Goal: Communication & Community: Answer question/provide support

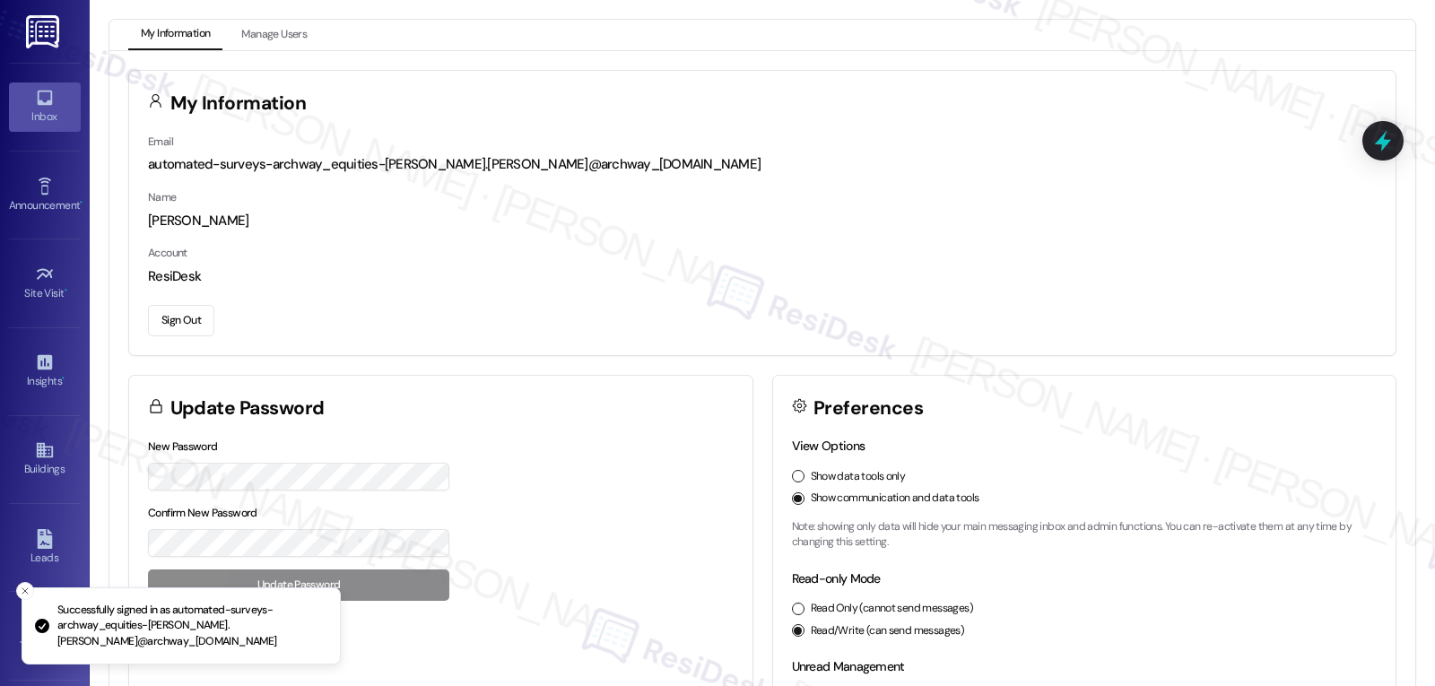
click at [43, 103] on icon at bounding box center [44, 98] width 15 height 15
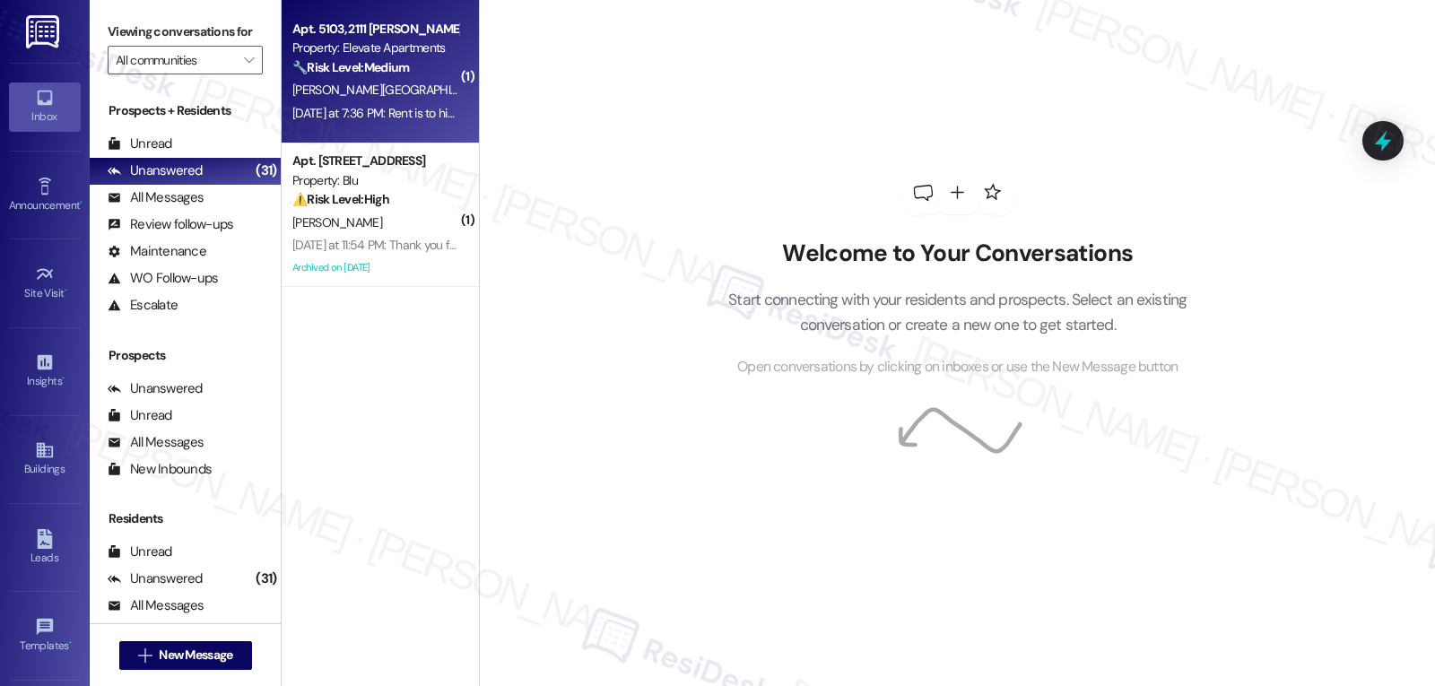
click at [326, 90] on span "[PERSON_NAME][GEOGRAPHIC_DATA]" at bounding box center [394, 90] width 204 height 16
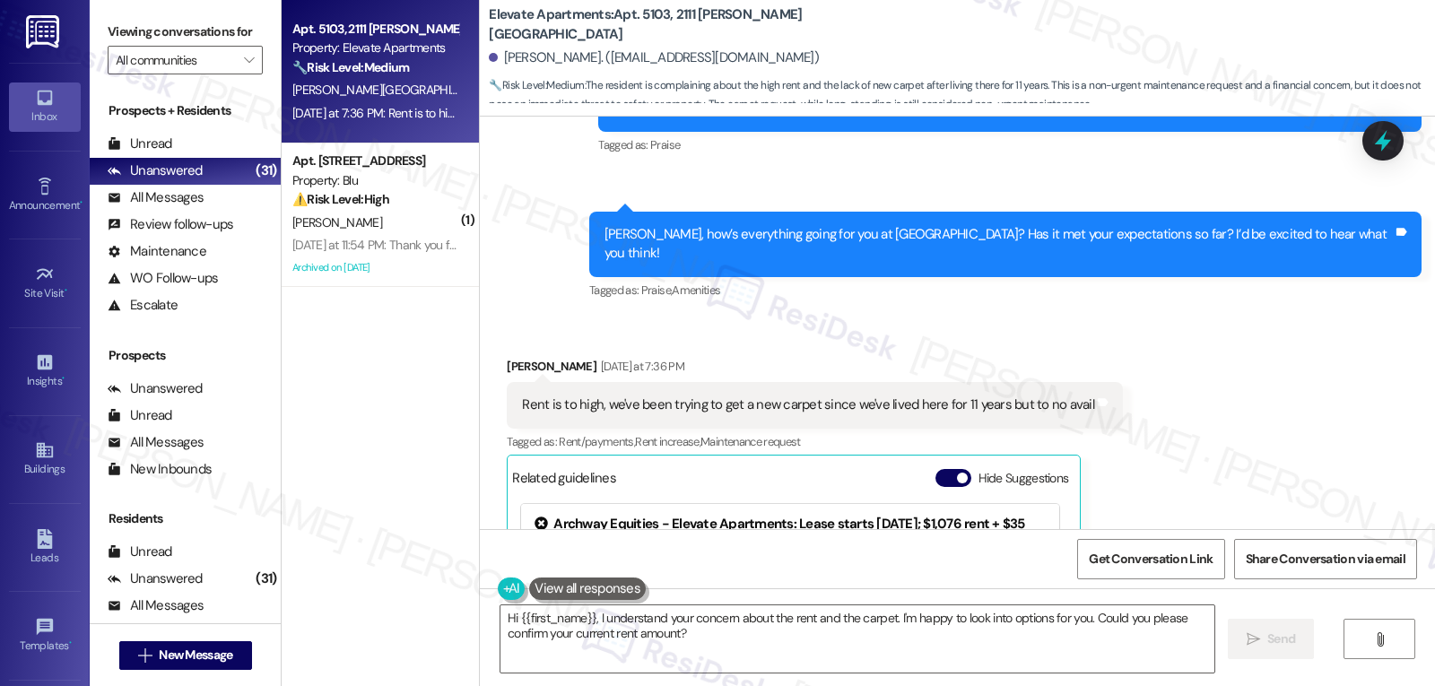
scroll to position [1817, 0]
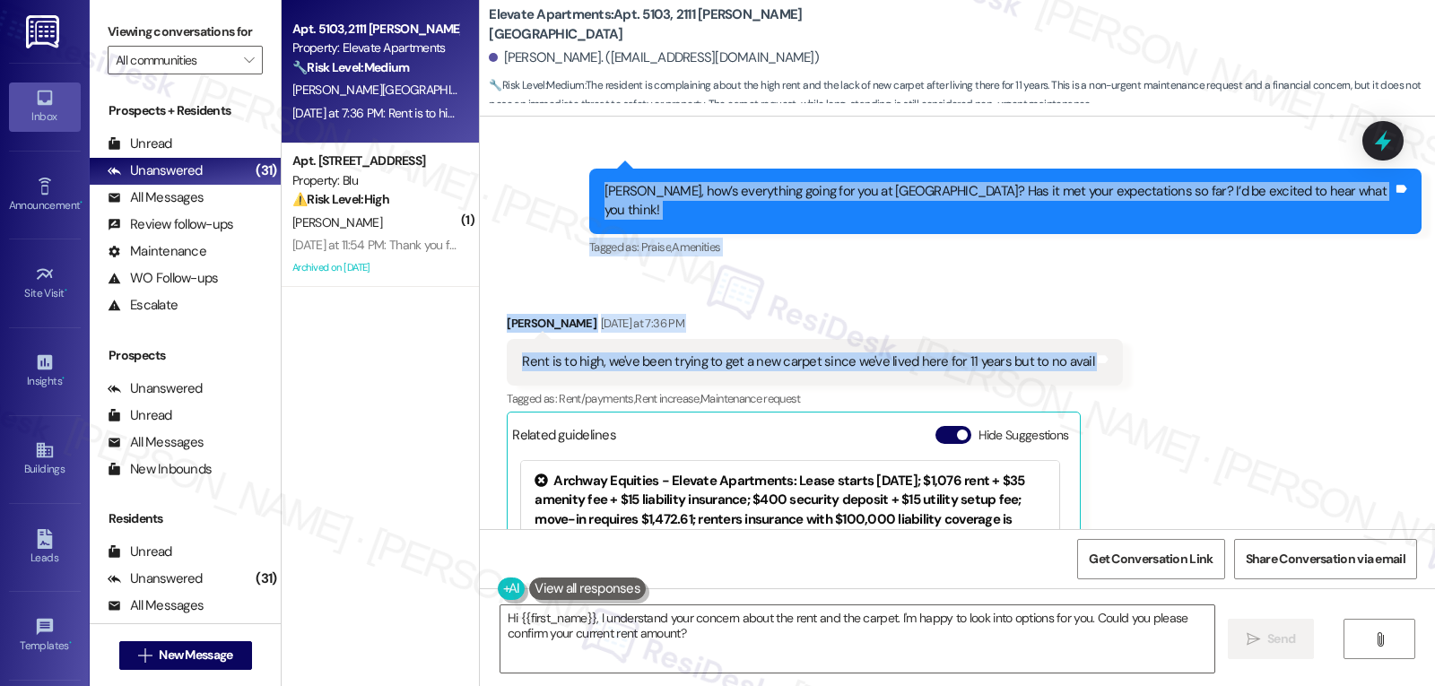
drag, startPoint x: 638, startPoint y: 170, endPoint x: 1169, endPoint y: 313, distance: 550.1
click at [1169, 313] on div "Lease started [DATE] 7:00 PM Survey, sent via SMS Residesk Automated Survey [DA…" at bounding box center [957, 323] width 955 height 413
copy div "[PERSON_NAME], how’s everything going for you at [GEOGRAPHIC_DATA]? Has it met …"
click at [845, 645] on textarea "Hi {{first_name}}, I understand your concern about the rent and the carpet. I'm…" at bounding box center [858, 639] width 714 height 67
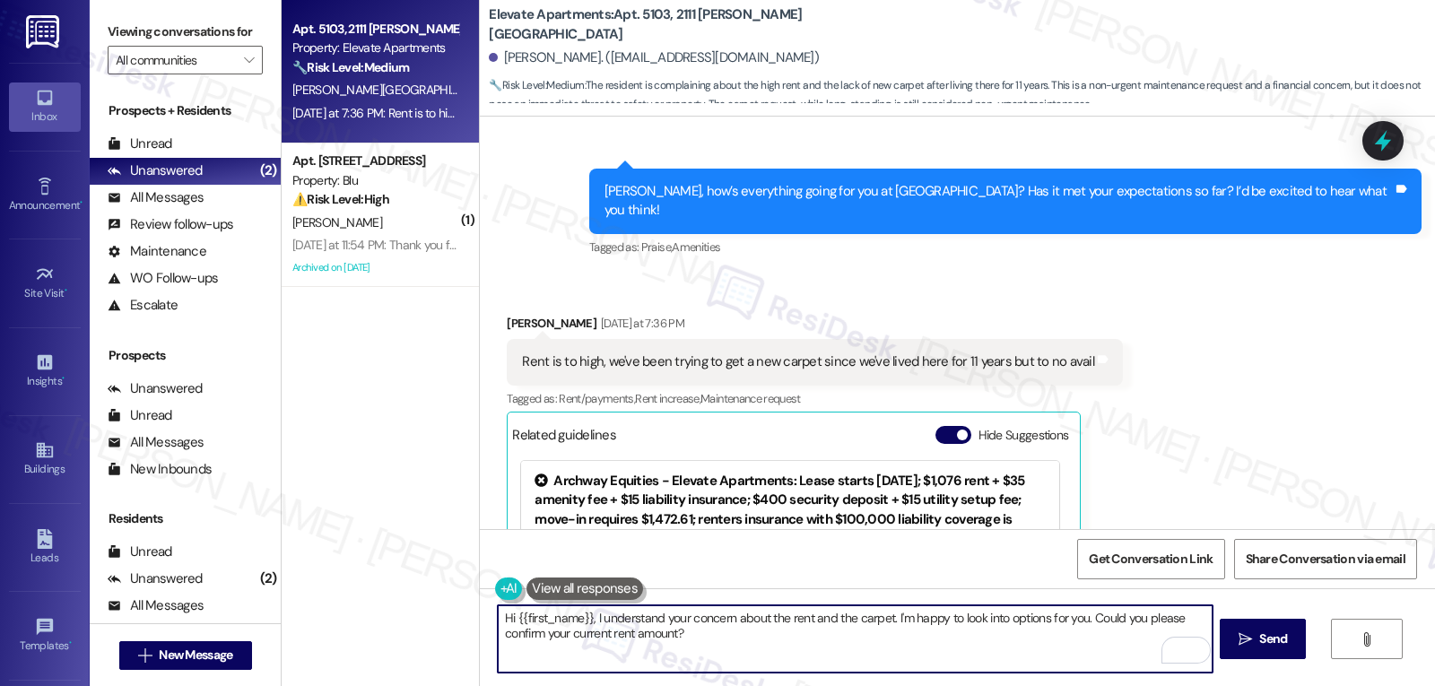
click at [717, 649] on textarea "Hi {{first_name}}, I understand your concern about the rent and the carpet. I'm…" at bounding box center [855, 639] width 714 height 67
paste textarea "[PERSON_NAME], thank you for sharing that — 11 years is a long time, and we tru…"
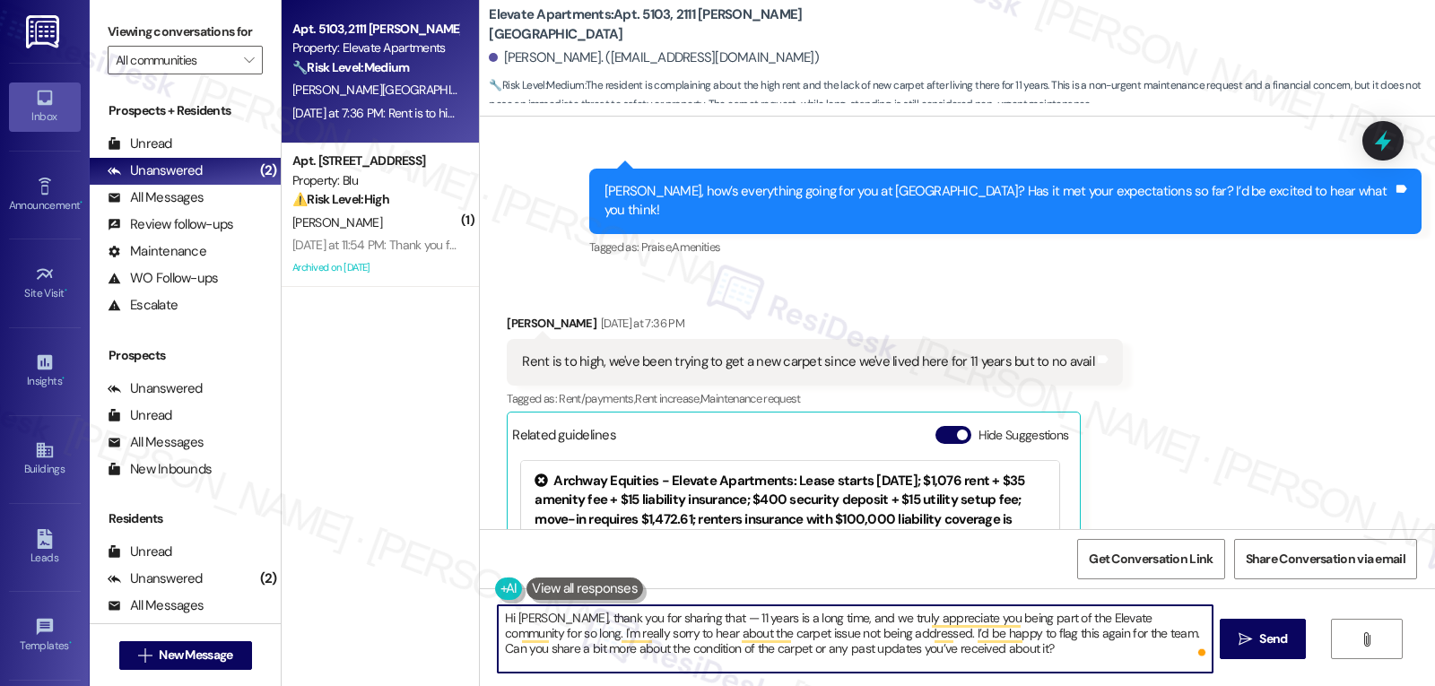
click at [682, 617] on textarea "Hi [PERSON_NAME], thank you for sharing that — 11 years is a long time, and we …" at bounding box center [855, 639] width 714 height 67
click at [935, 672] on textarea "Hi [PERSON_NAME], thank you for sharing that. 11 years is a long time, and we t…" at bounding box center [855, 639] width 714 height 67
click at [972, 658] on textarea "Hi [PERSON_NAME], thank you for sharing that. 11 years is a long time, and we t…" at bounding box center [855, 639] width 714 height 67
click at [957, 663] on textarea "Hi [PERSON_NAME], thank you for sharing that. 11 years is a long time, and we t…" at bounding box center [855, 639] width 714 height 67
click at [649, 636] on textarea "Hi [PERSON_NAME], thank you for sharing that. 11 years is a long time, and we t…" at bounding box center [855, 639] width 714 height 67
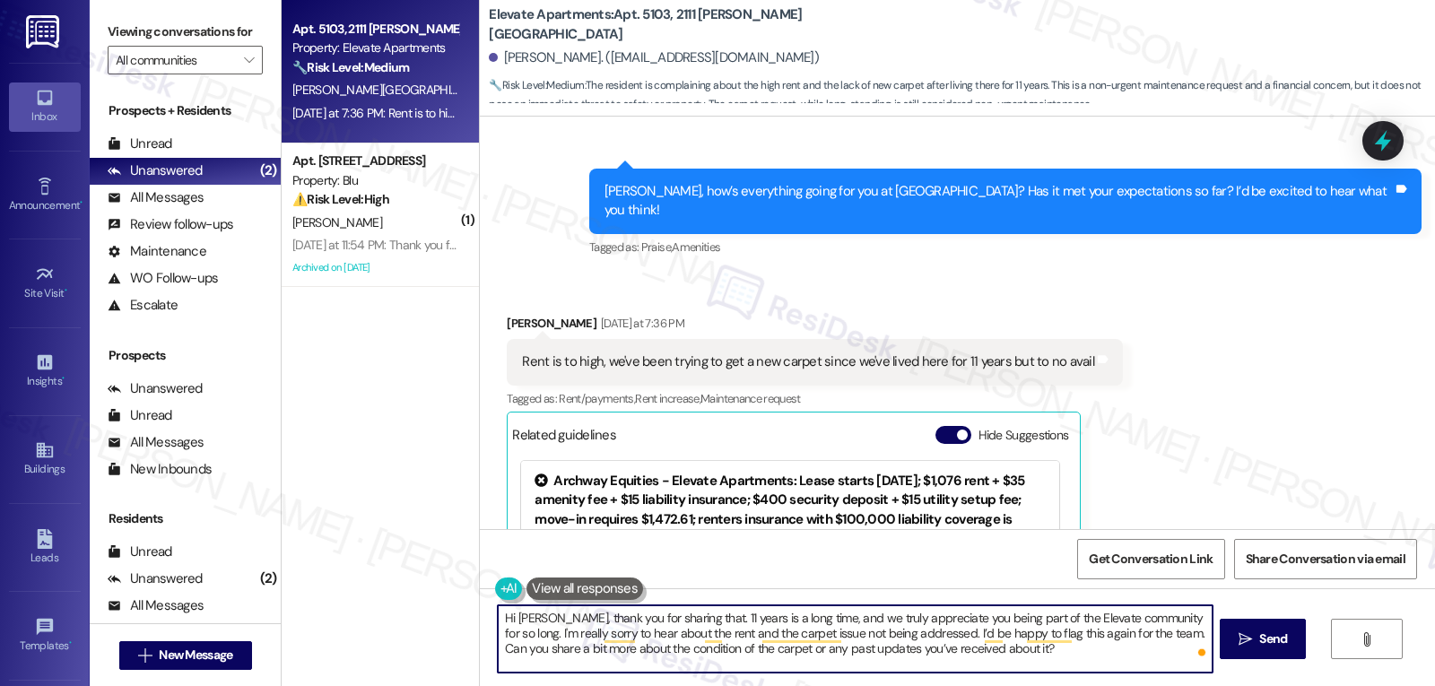
click at [974, 667] on textarea "Hi [PERSON_NAME], thank you for sharing that. 11 years is a long time, and we t…" at bounding box center [855, 639] width 714 height 67
drag, startPoint x: 891, startPoint y: 632, endPoint x: 1111, endPoint y: 634, distance: 219.8
click at [1111, 634] on textarea "Hi [PERSON_NAME], thank you for sharing that. 11 years is a long time, and we t…" at bounding box center [855, 639] width 714 height 67
click at [759, 658] on textarea "Hi [PERSON_NAME], thank you for sharing that. 11 years is a long time, and we t…" at bounding box center [855, 639] width 714 height 67
type textarea "Hi [PERSON_NAME], thank you for sharing that. 11 years is a long time, and we t…"
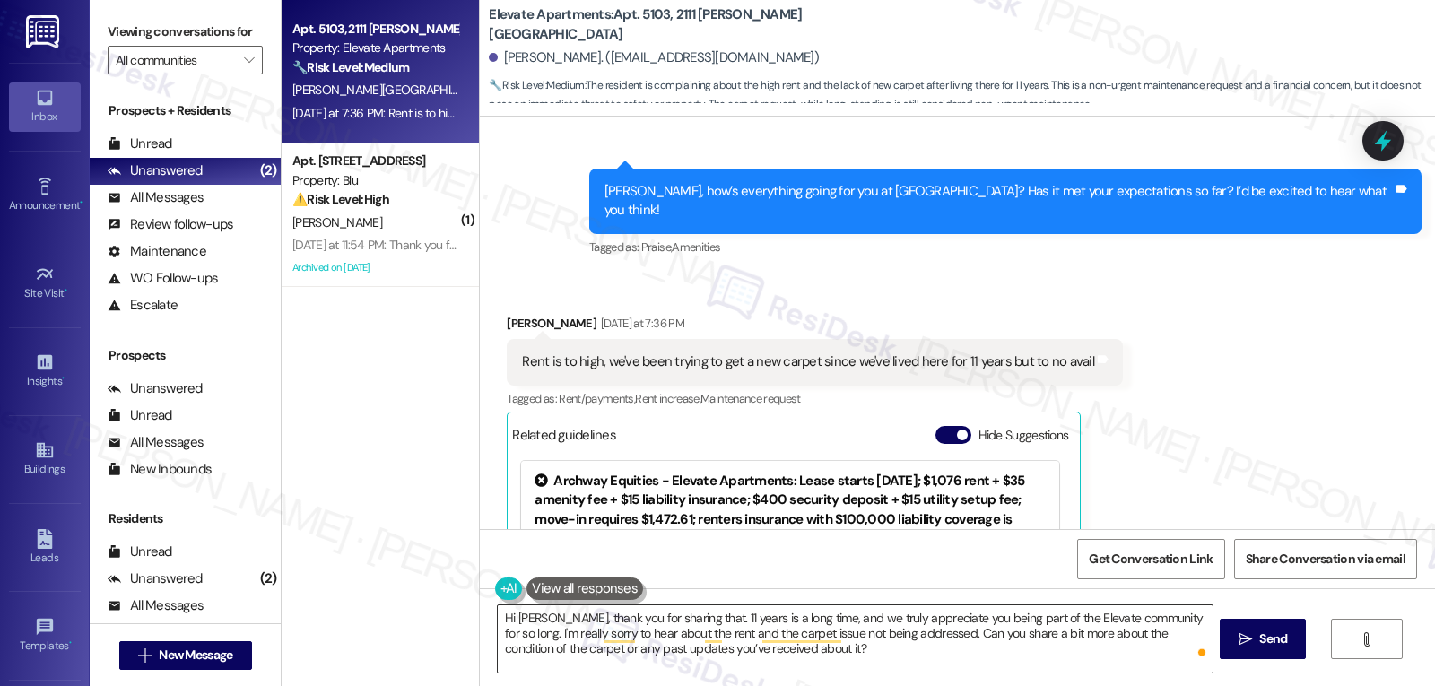
drag, startPoint x: 767, startPoint y: 661, endPoint x: 759, endPoint y: 657, distance: 9.2
click at [767, 661] on textarea "Hi [PERSON_NAME], thank you for sharing that. 11 years is a long time, and we t…" at bounding box center [855, 639] width 714 height 67
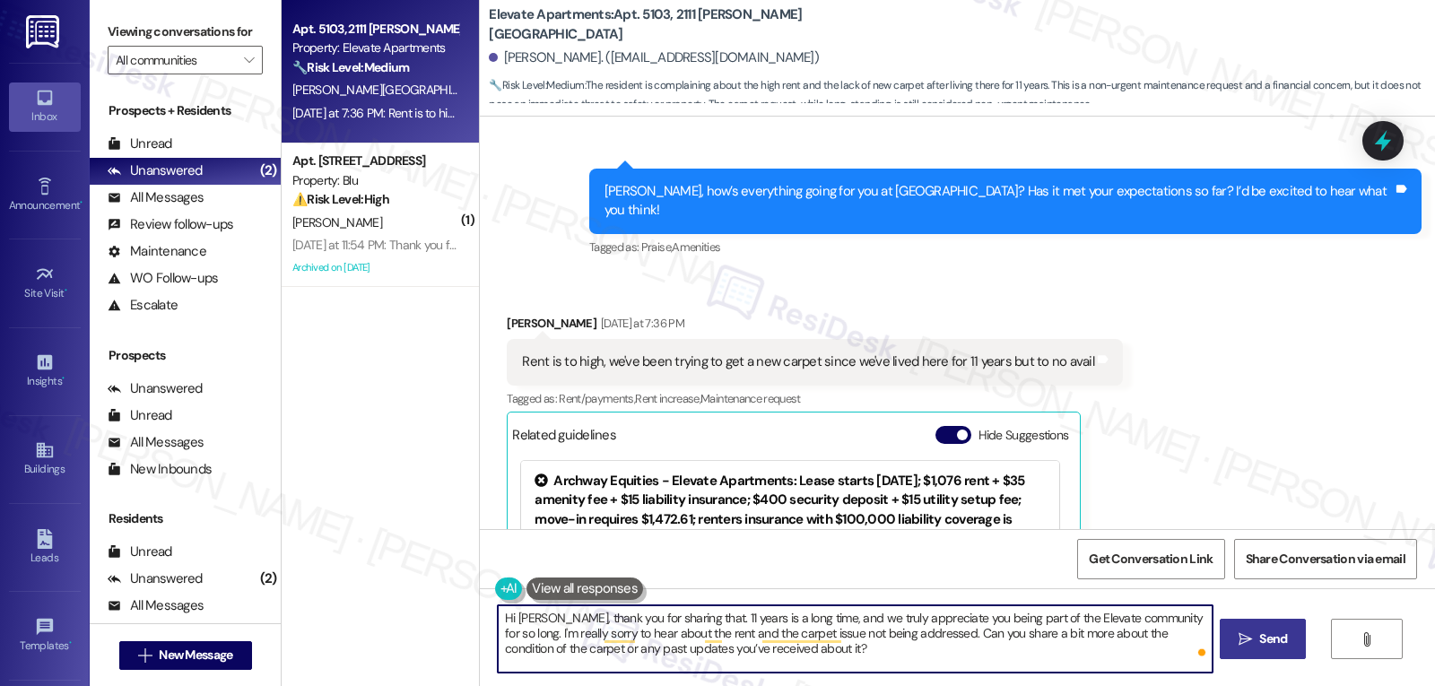
click at [1243, 641] on icon "" at bounding box center [1245, 639] width 13 height 14
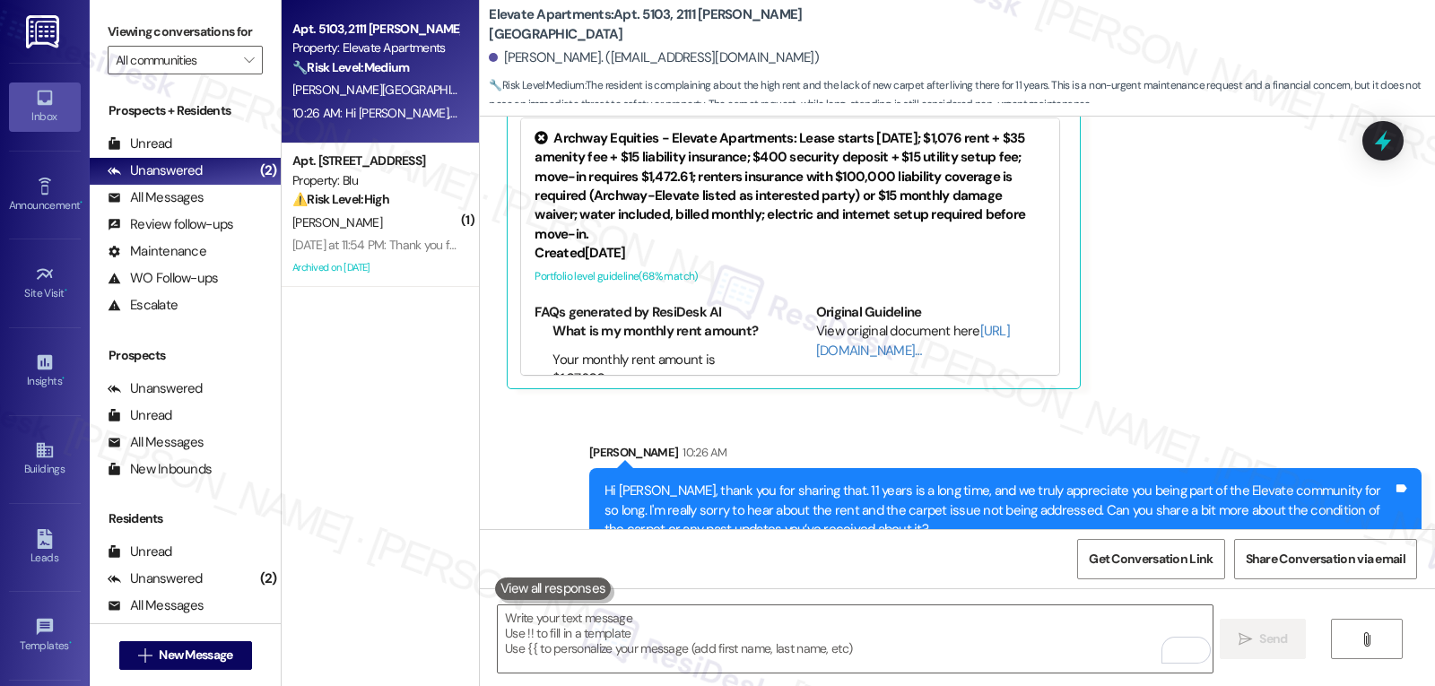
scroll to position [1980, 0]
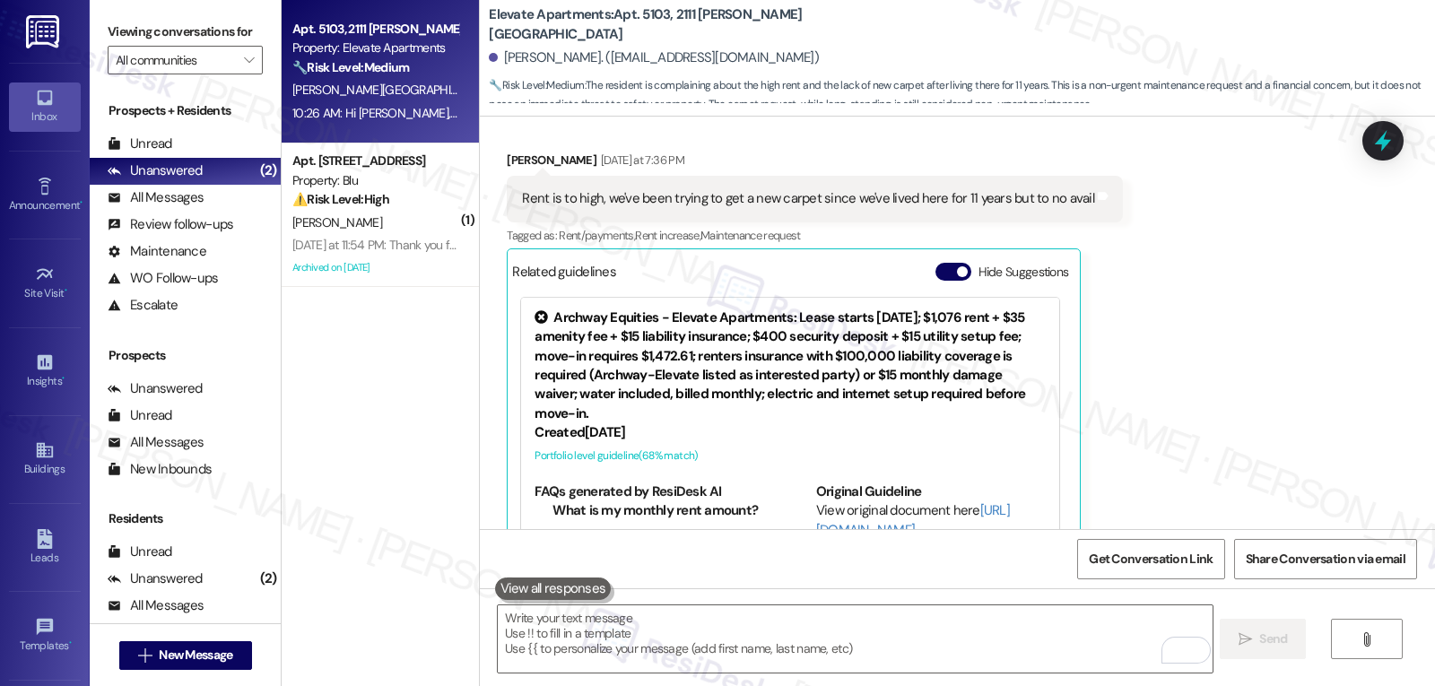
click at [328, 231] on div "[PERSON_NAME]" at bounding box center [376, 223] width 170 height 22
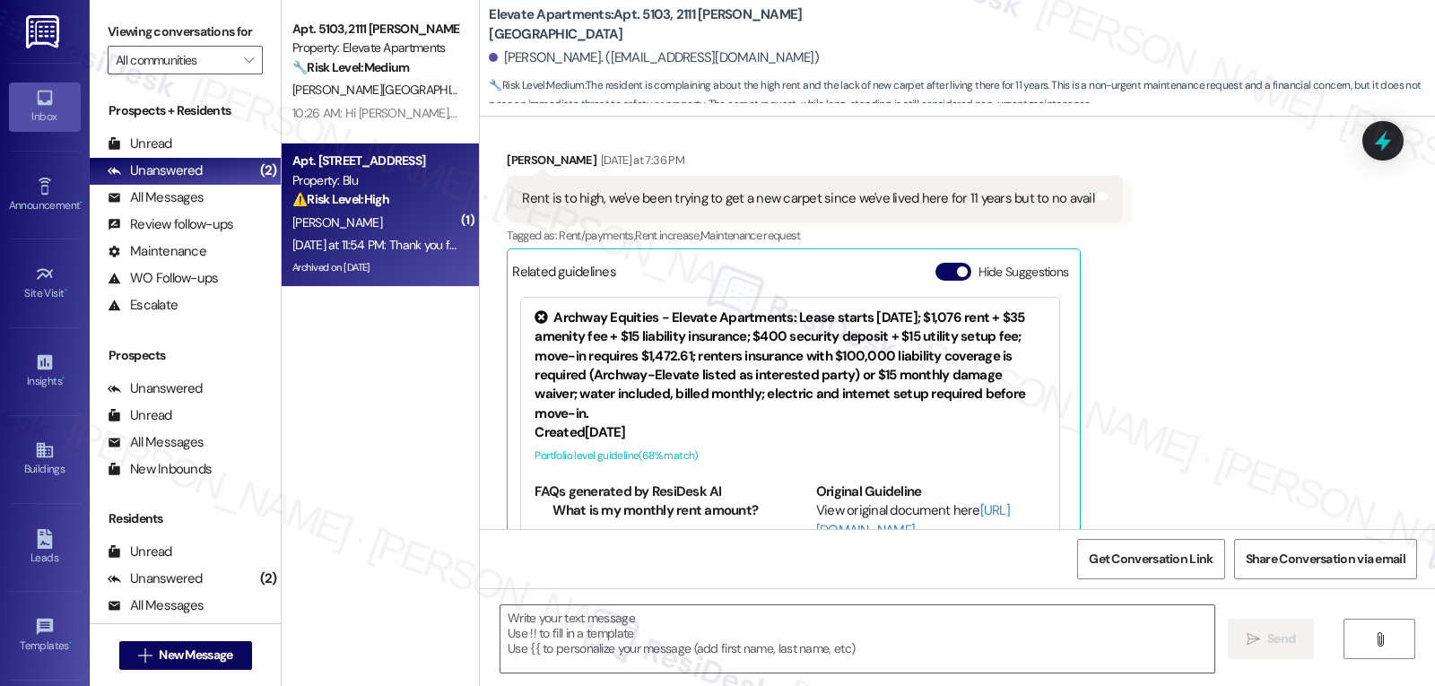
type textarea "Fetching suggested responses. Please feel free to read through the conversation…"
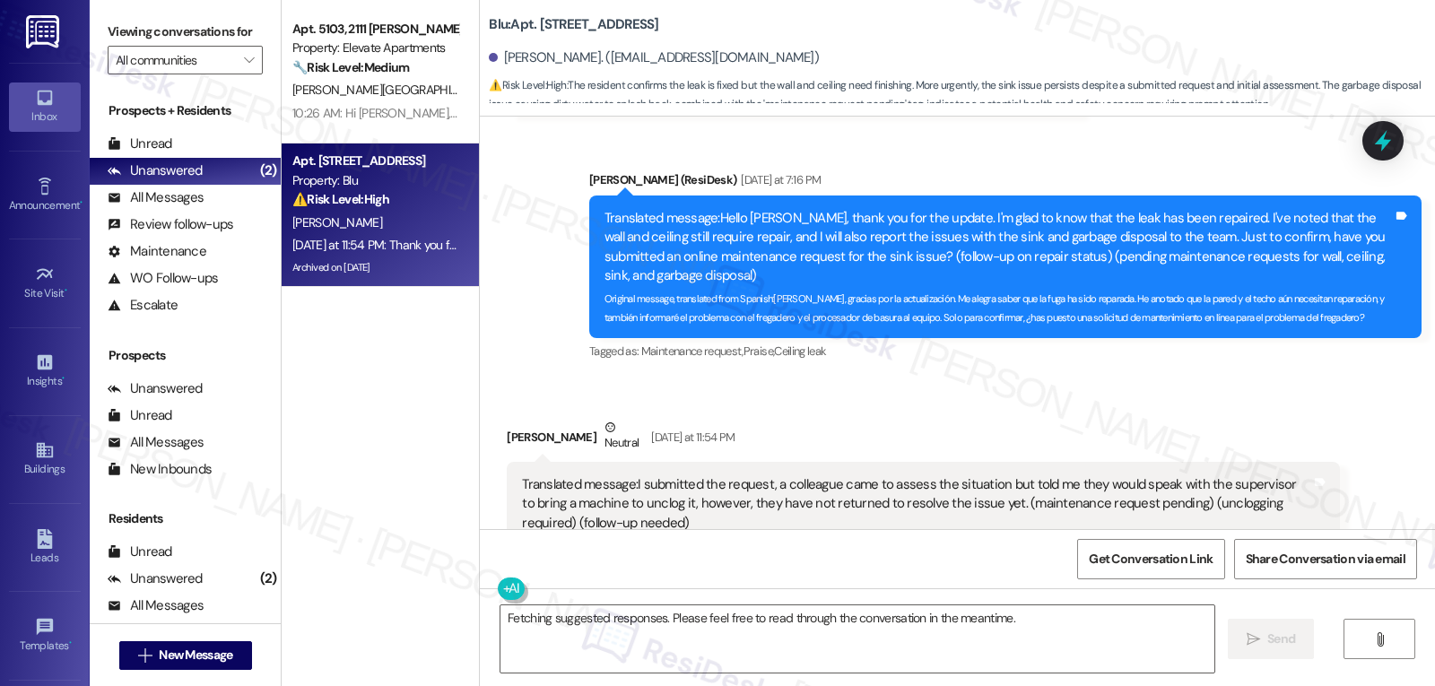
scroll to position [4845, 0]
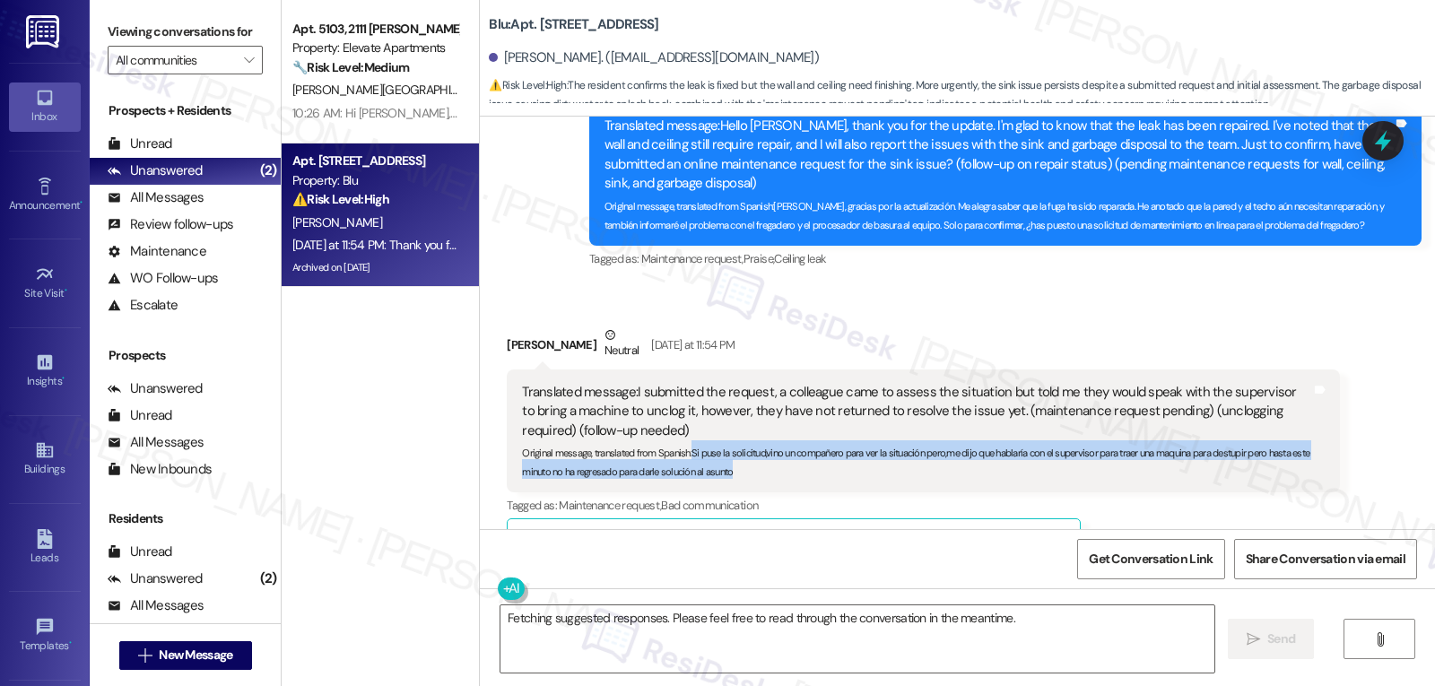
drag, startPoint x: 679, startPoint y: 495, endPoint x: 785, endPoint y: 370, distance: 163.6
click at [785, 370] on div "Translated message: I submitted the request, a colleague came to assess the sit…" at bounding box center [923, 431] width 832 height 123
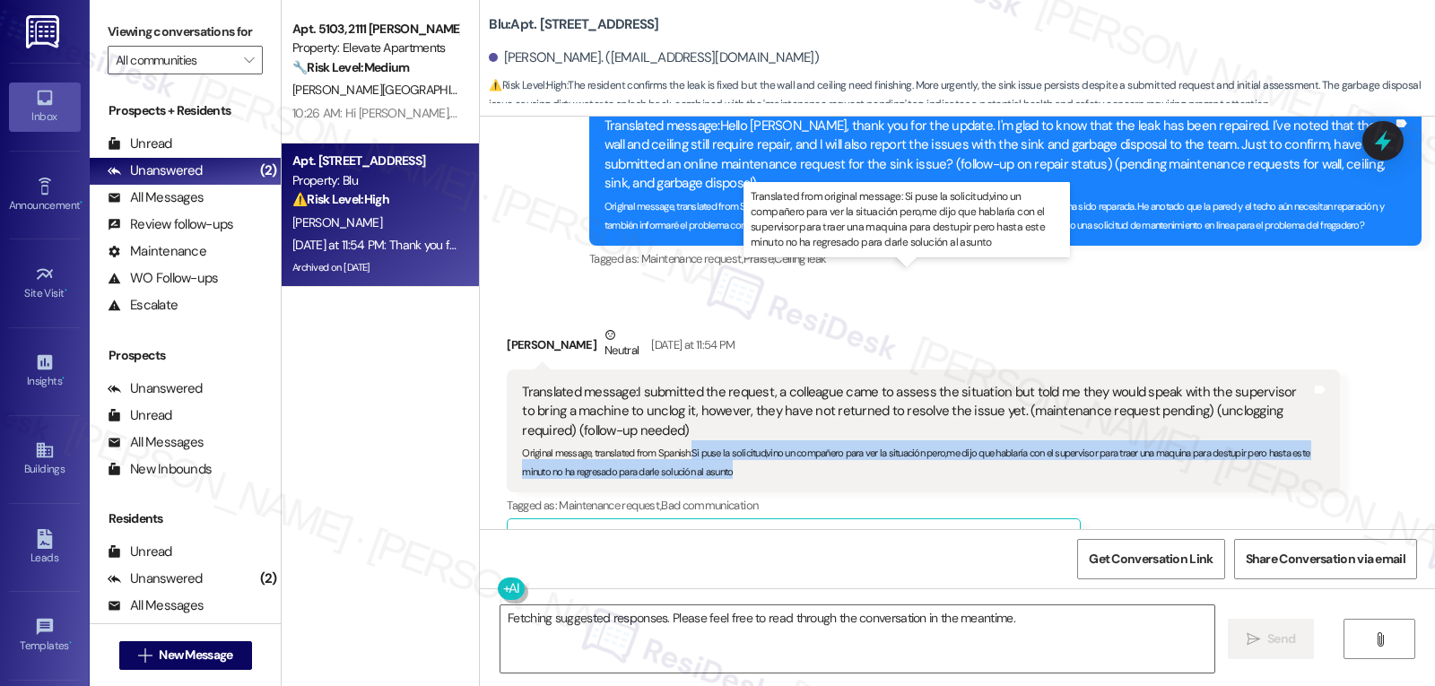
copy sub "Si puse la solicitud,vino un compañero para ver la situación pero,me dijo que h…"
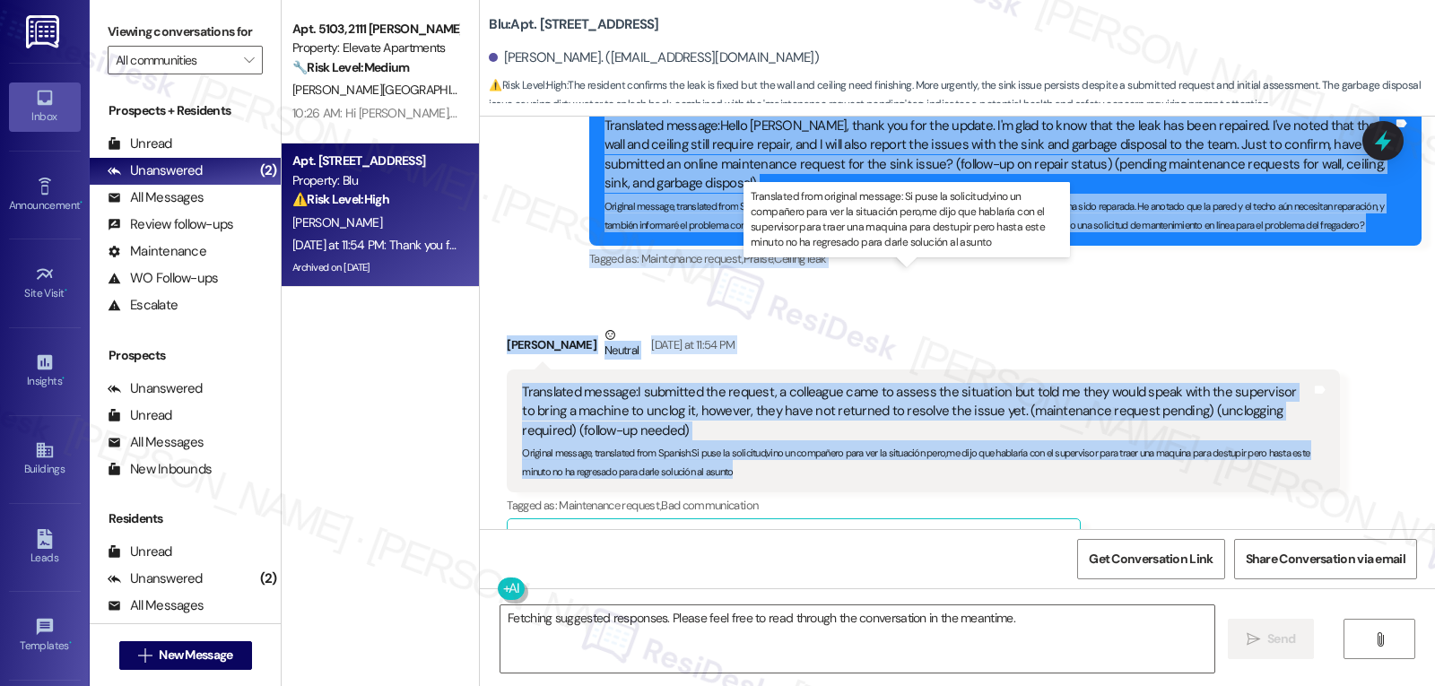
drag, startPoint x: 579, startPoint y: 151, endPoint x: 807, endPoint y: 355, distance: 306.9
click at [807, 355] on div "Lease started [DATE] 8:00 PM Survey, sent via SMS Residesk Automated Survey [DA…" at bounding box center [957, 323] width 955 height 413
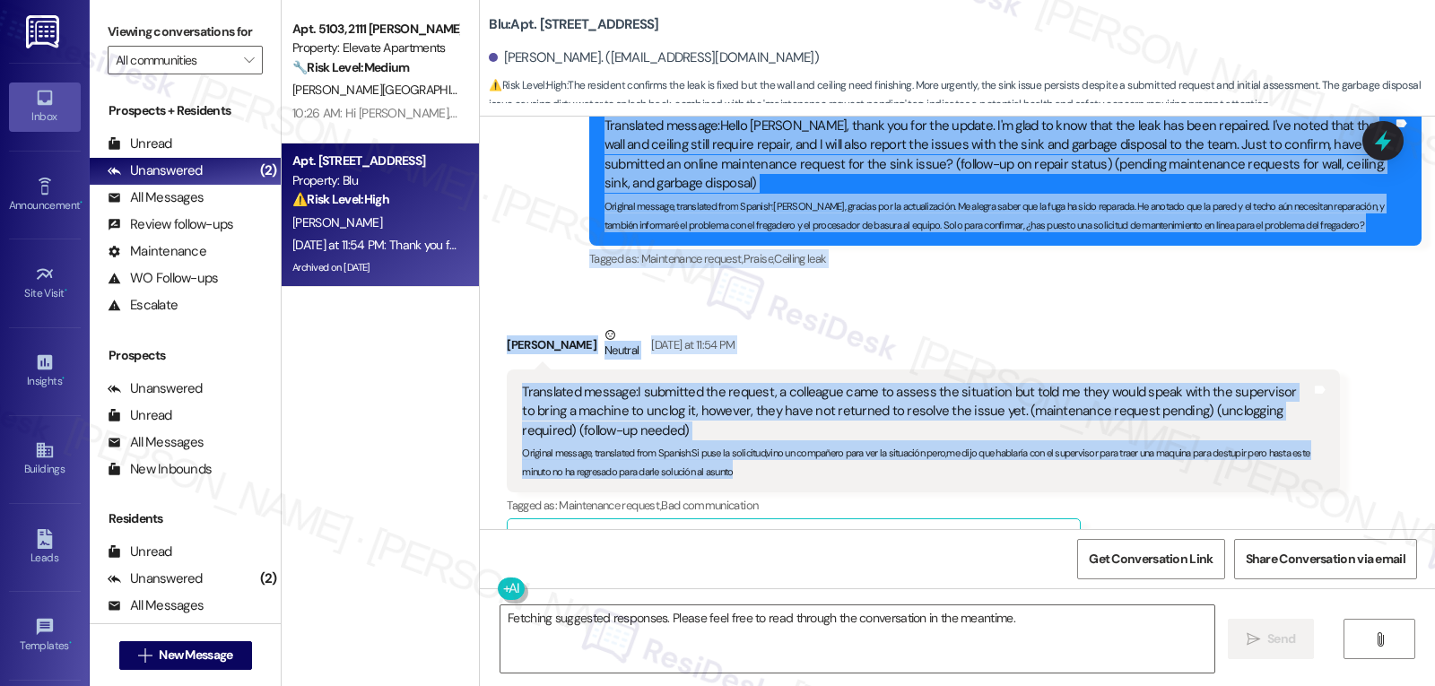
copy div "Lorem (IpsuMdol) Sitametco ad 5:08 EL Seddoeiusm tempori: Utlab Etdol, magna al…"
click at [751, 632] on textarea "Fetching suggested responses. Please feel free to read through the conversation…" at bounding box center [858, 639] width 714 height 67
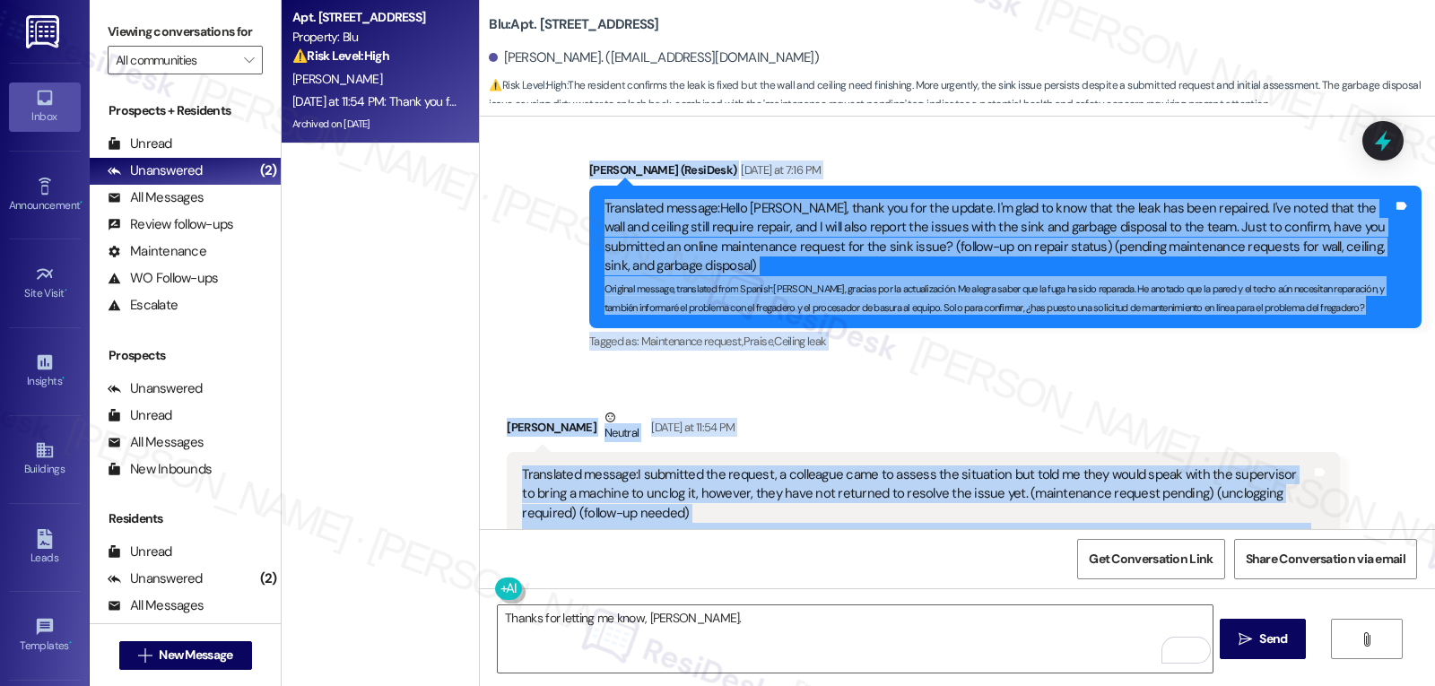
scroll to position [5025, 0]
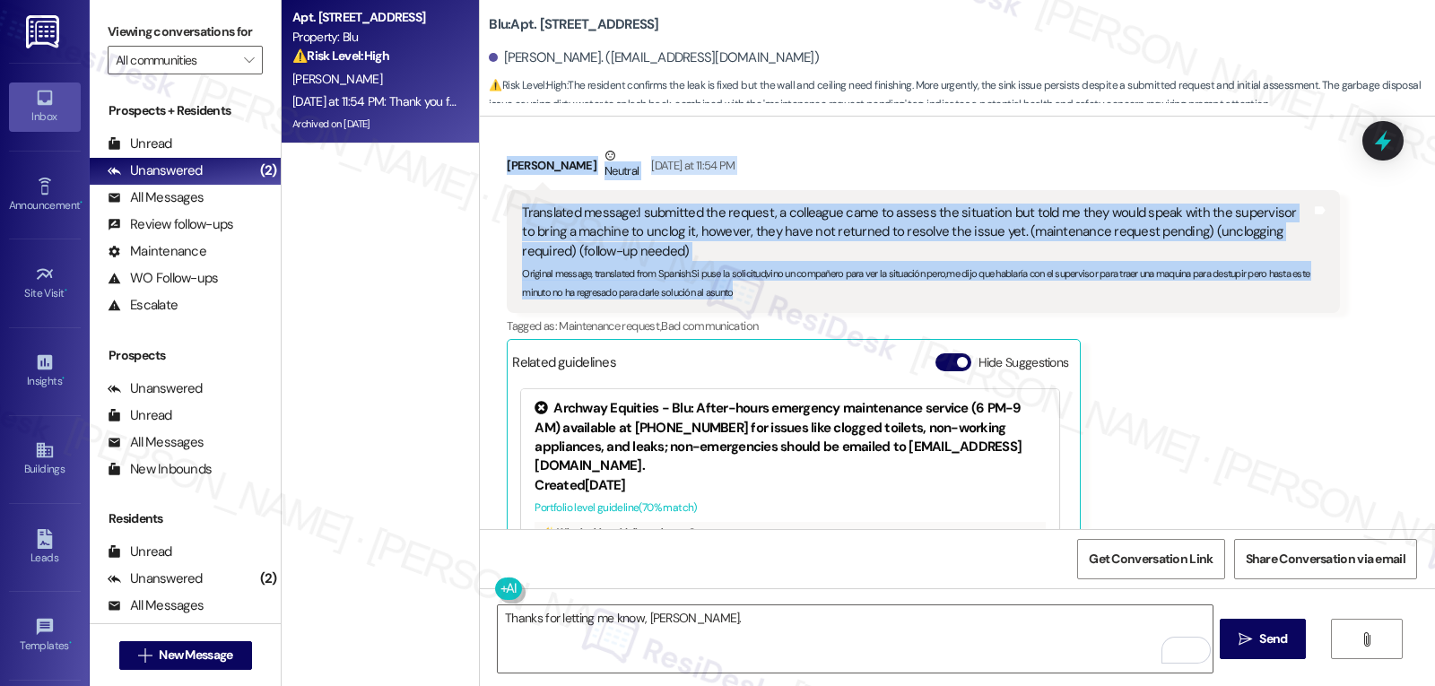
drag, startPoint x: 576, startPoint y: 152, endPoint x: 775, endPoint y: 179, distance: 201.1
click at [775, 179] on div "Lease started [DATE] 8:00 PM Survey, sent via SMS Residesk Automated Survey [DA…" at bounding box center [957, 323] width 955 height 413
copy div "Lorem (IpsuMdol) Sitametco ad 5:08 EL Seddoeiusm tempori: Utlab Etdol, magna al…"
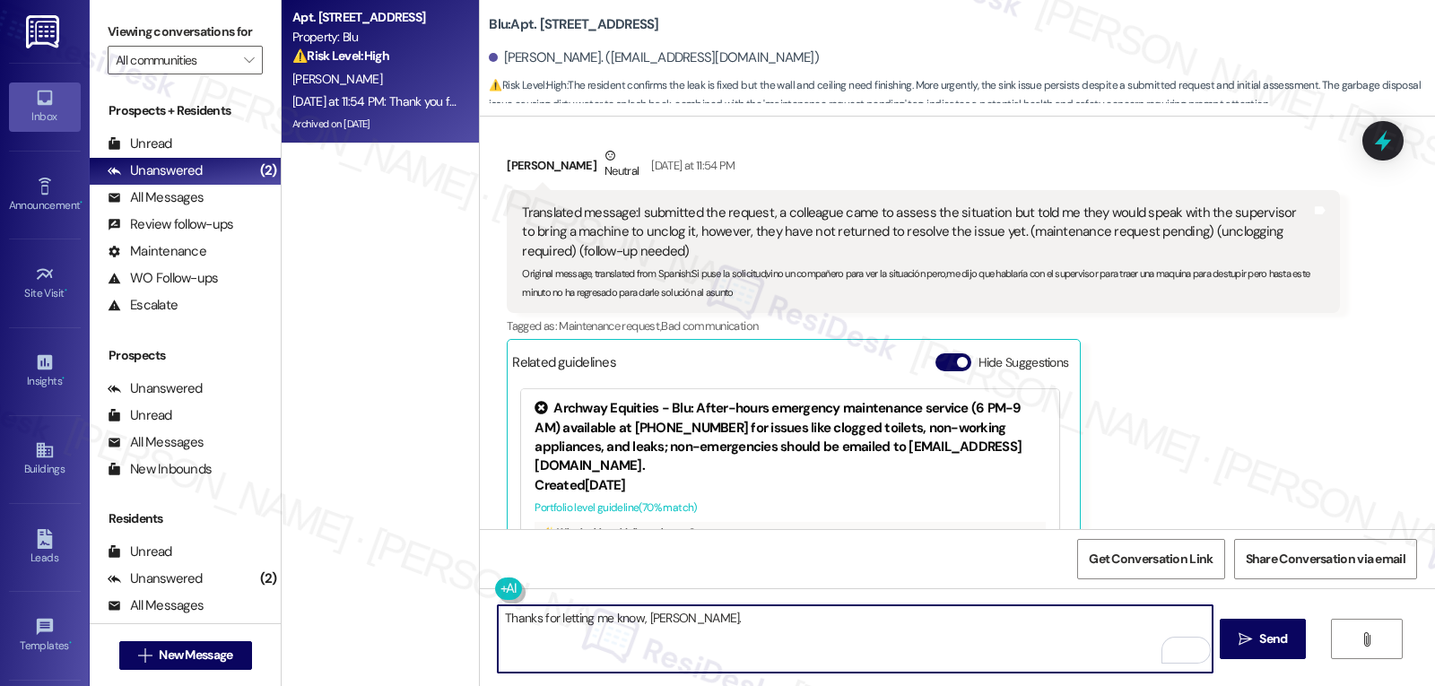
click at [832, 632] on textarea "Thanks for letting me know, [PERSON_NAME]." at bounding box center [855, 639] width 714 height 67
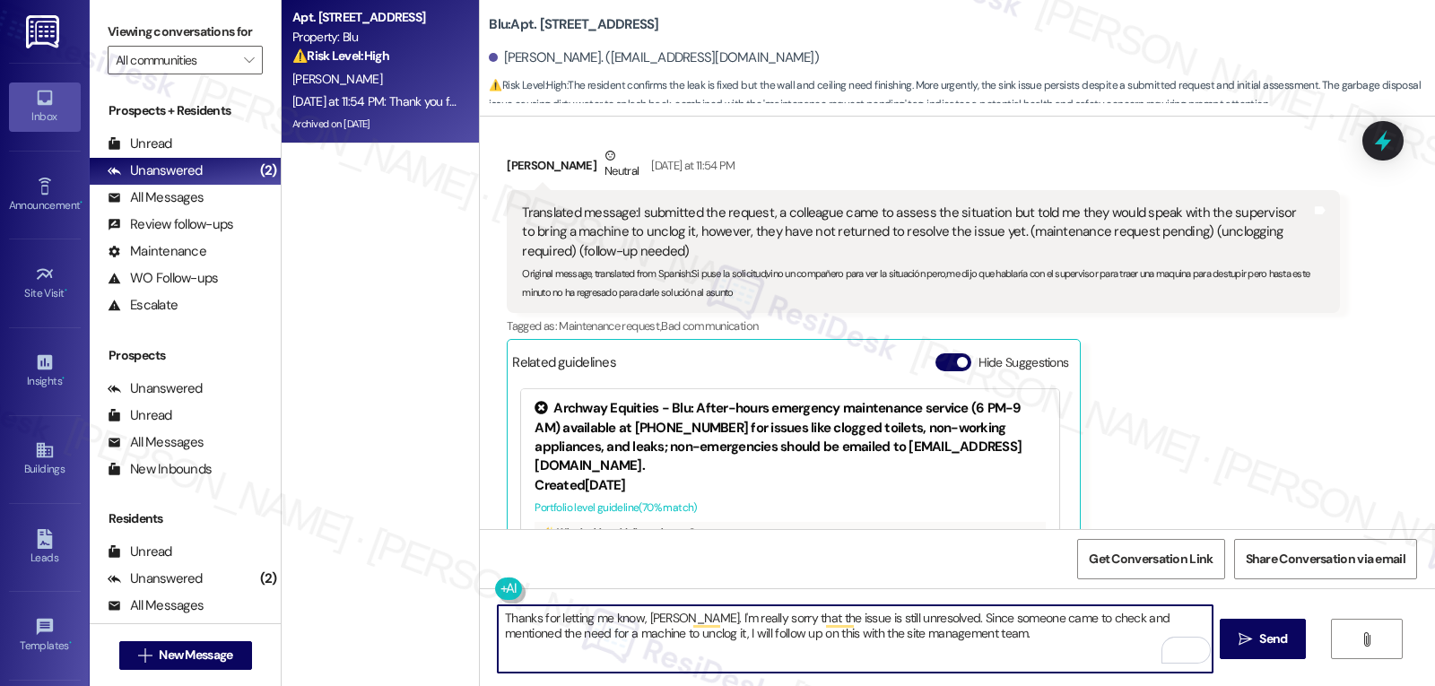
click at [915, 649] on textarea "Thanks for letting me know, [PERSON_NAME]. I'm really sorry that the issue is s…" at bounding box center [855, 639] width 714 height 67
type textarea "Thanks for letting me know, [PERSON_NAME]. I'm really sorry that the issue is s…"
click at [1384, 147] on icon at bounding box center [1384, 141] width 22 height 28
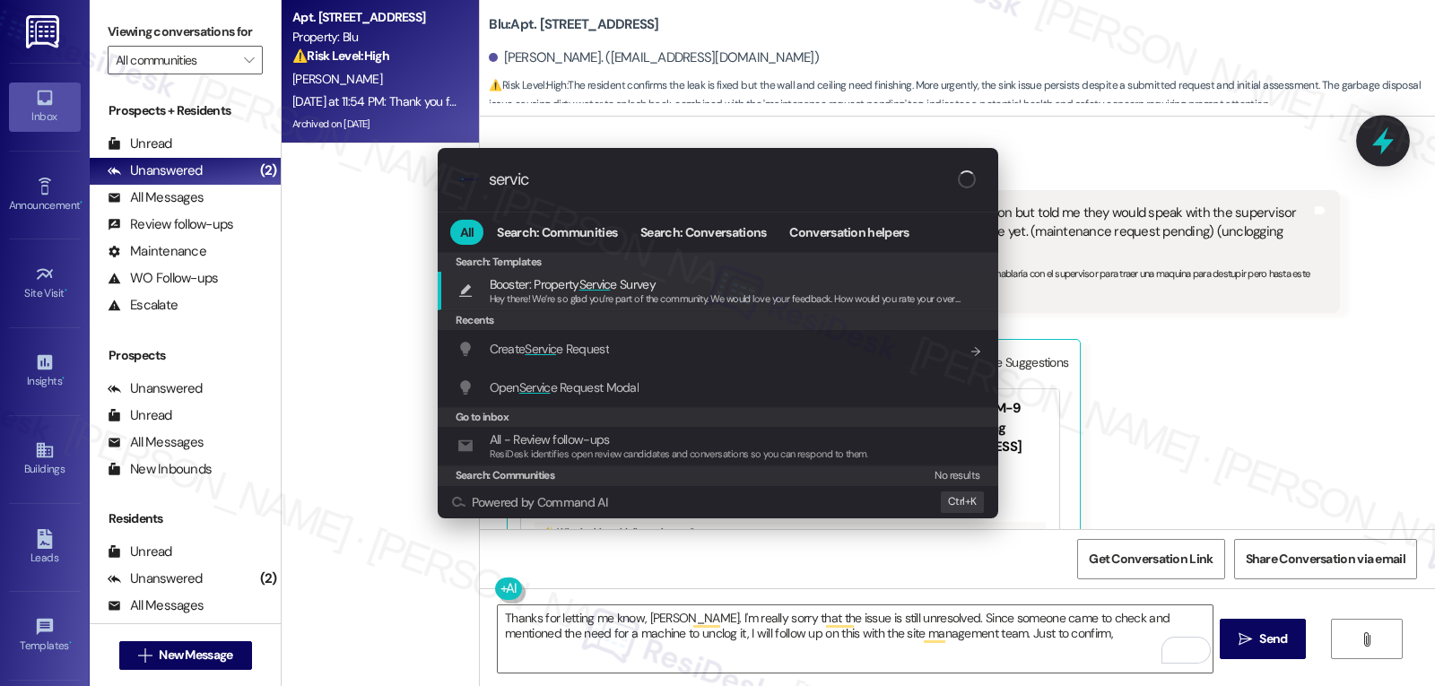
type input "service"
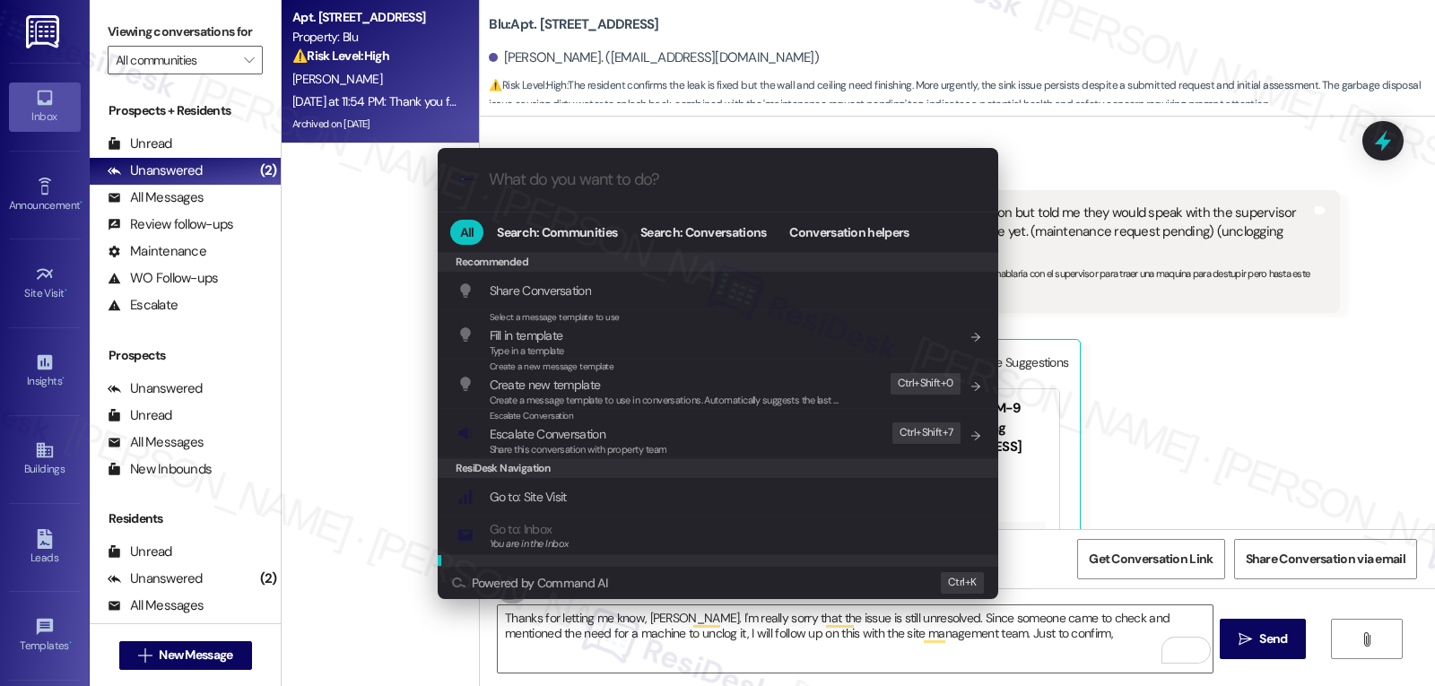
click at [1050, 648] on div ".cls-1{fill:#0a055f;}.cls-2{fill:#0cc4c4;} resideskLogoBlueOrange All Search: C…" at bounding box center [717, 343] width 1435 height 686
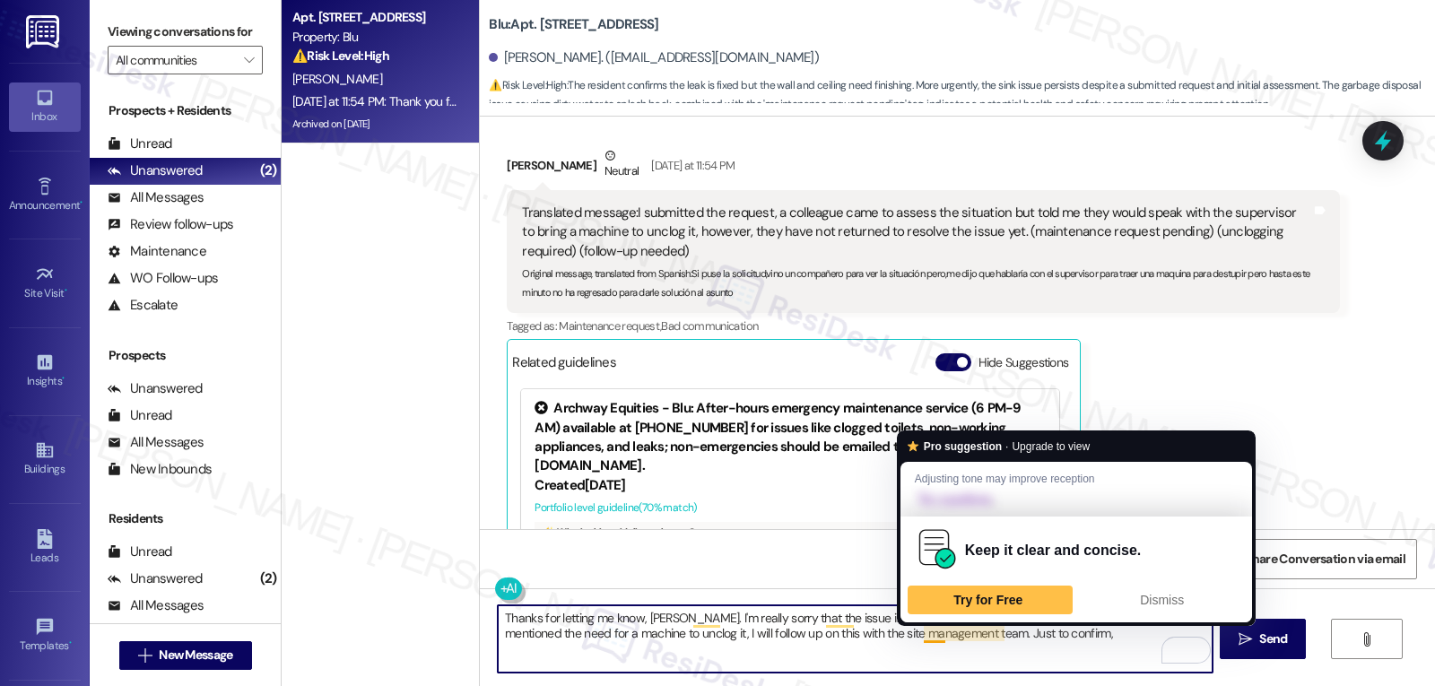
drag, startPoint x: 913, startPoint y: 635, endPoint x: 1047, endPoint y: 649, distance: 134.3
click at [1047, 649] on textarea "Thanks for letting me know, [PERSON_NAME]. I'm really sorry that the issue is s…" at bounding box center [855, 639] width 714 height 67
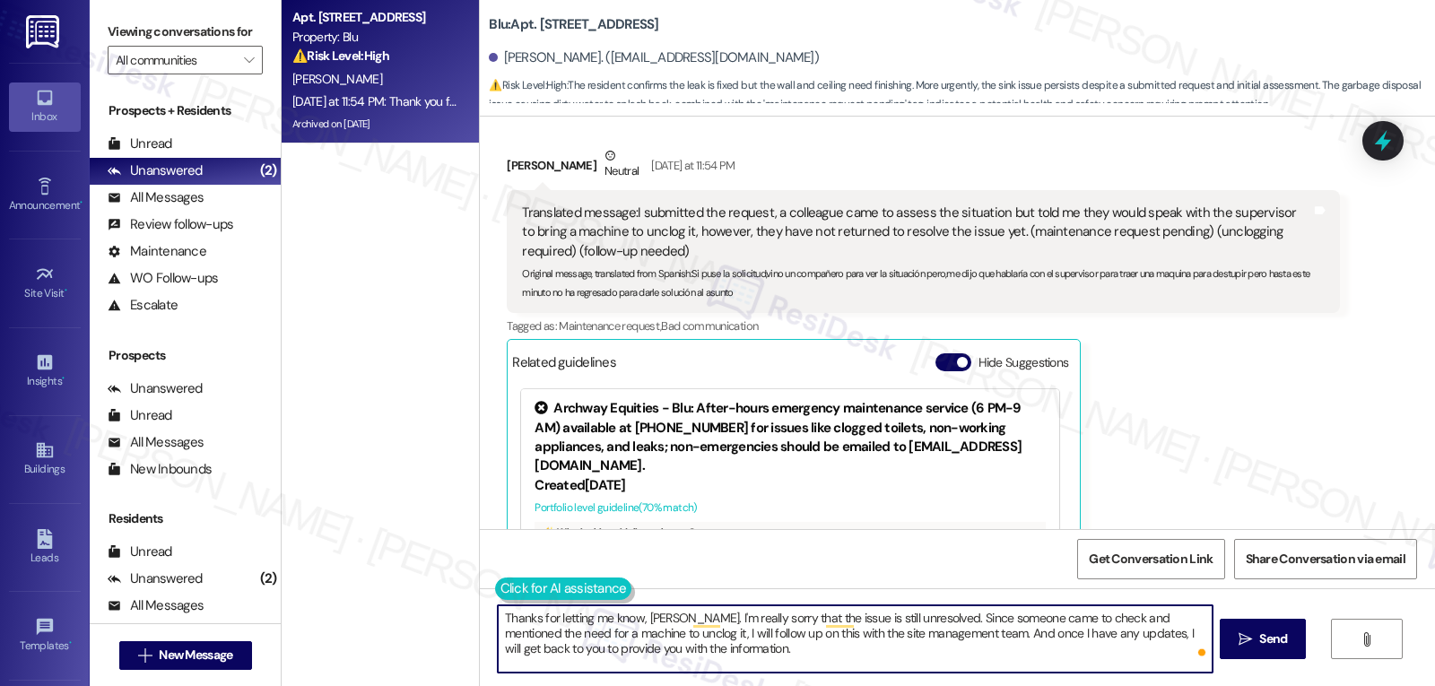
click at [495, 595] on button at bounding box center [563, 589] width 137 height 22
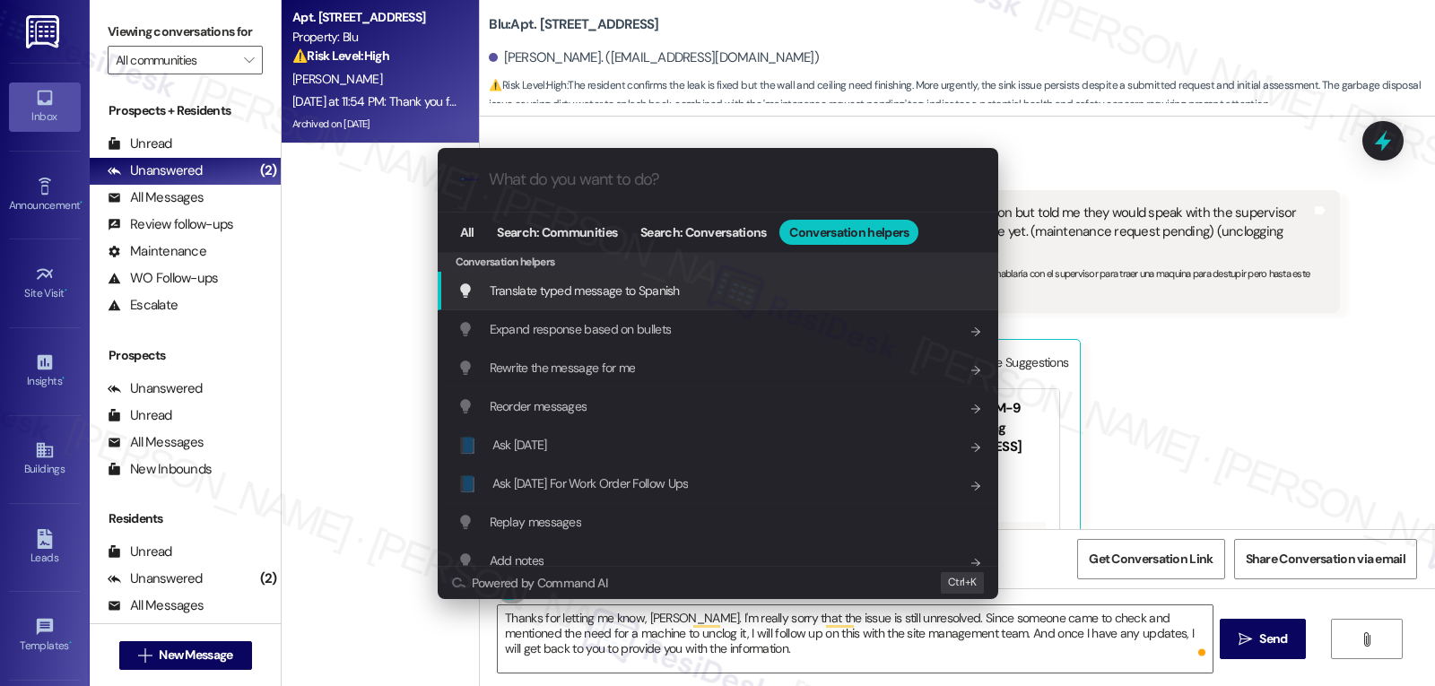
click at [682, 299] on div "Translate typed message to Spanish Add shortcut" at bounding box center [720, 291] width 525 height 20
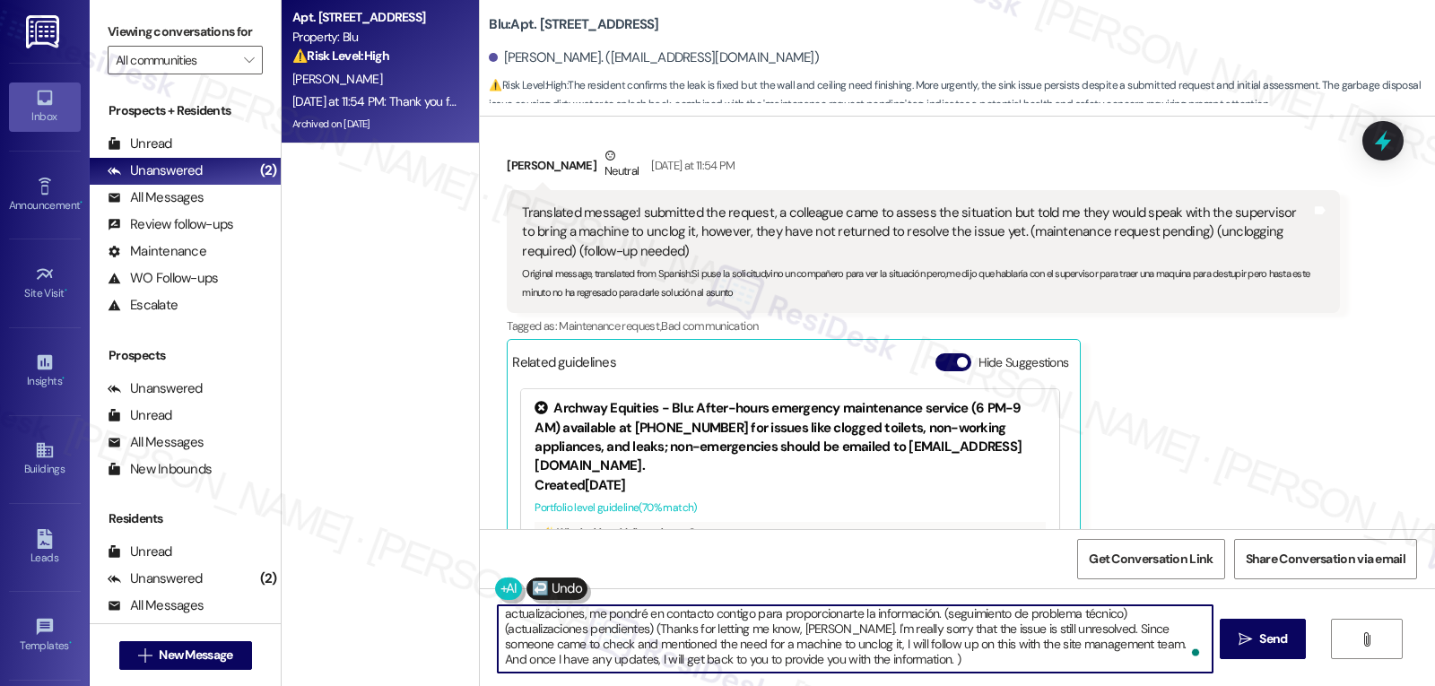
scroll to position [35, 0]
drag, startPoint x: 786, startPoint y: 616, endPoint x: 1205, endPoint y: 728, distance: 433.7
click at [1205, 685] on html "Inbox Go to Inbox Announcement • Send A Text Announcement Site Visit • Go to Si…" at bounding box center [717, 343] width 1435 height 686
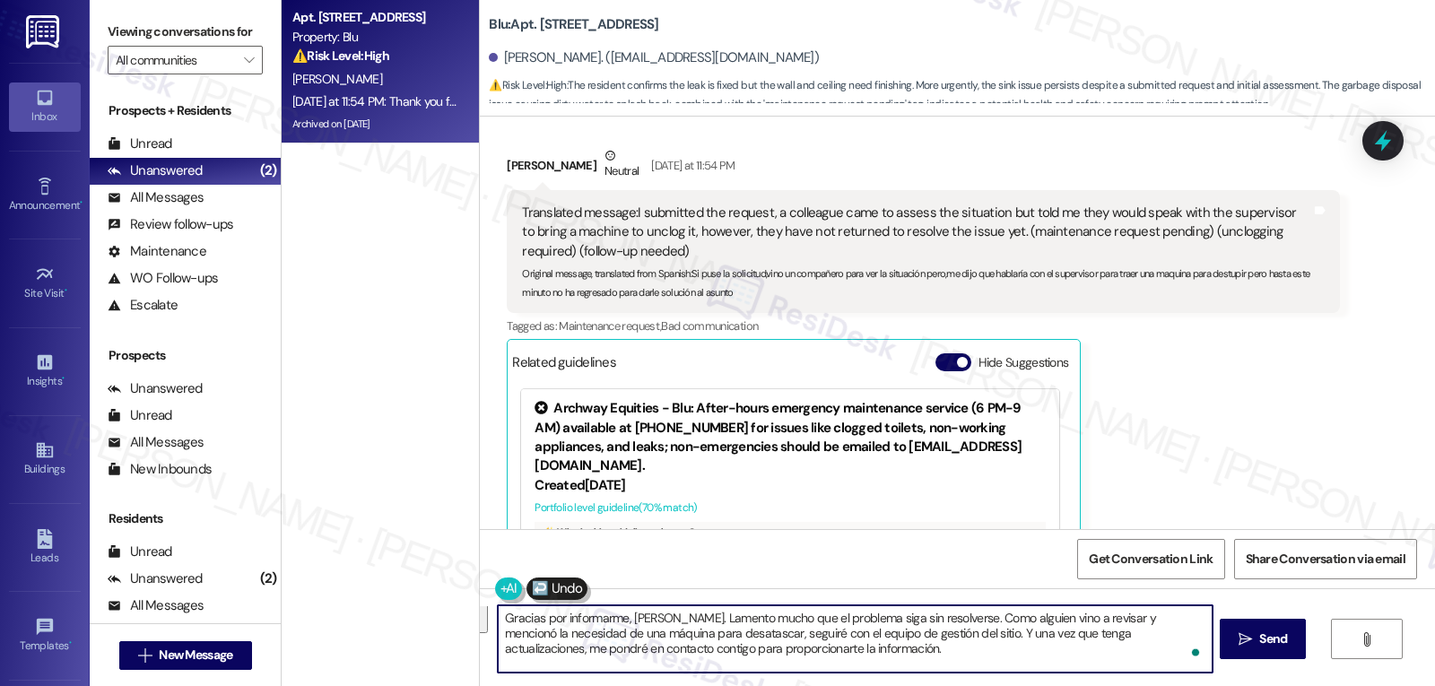
scroll to position [0, 0]
type textarea "Gracias por informarme, [PERSON_NAME]. Lamento mucho que el problema siga sin r…"
click at [1246, 648] on span " Send" at bounding box center [1263, 639] width 57 height 19
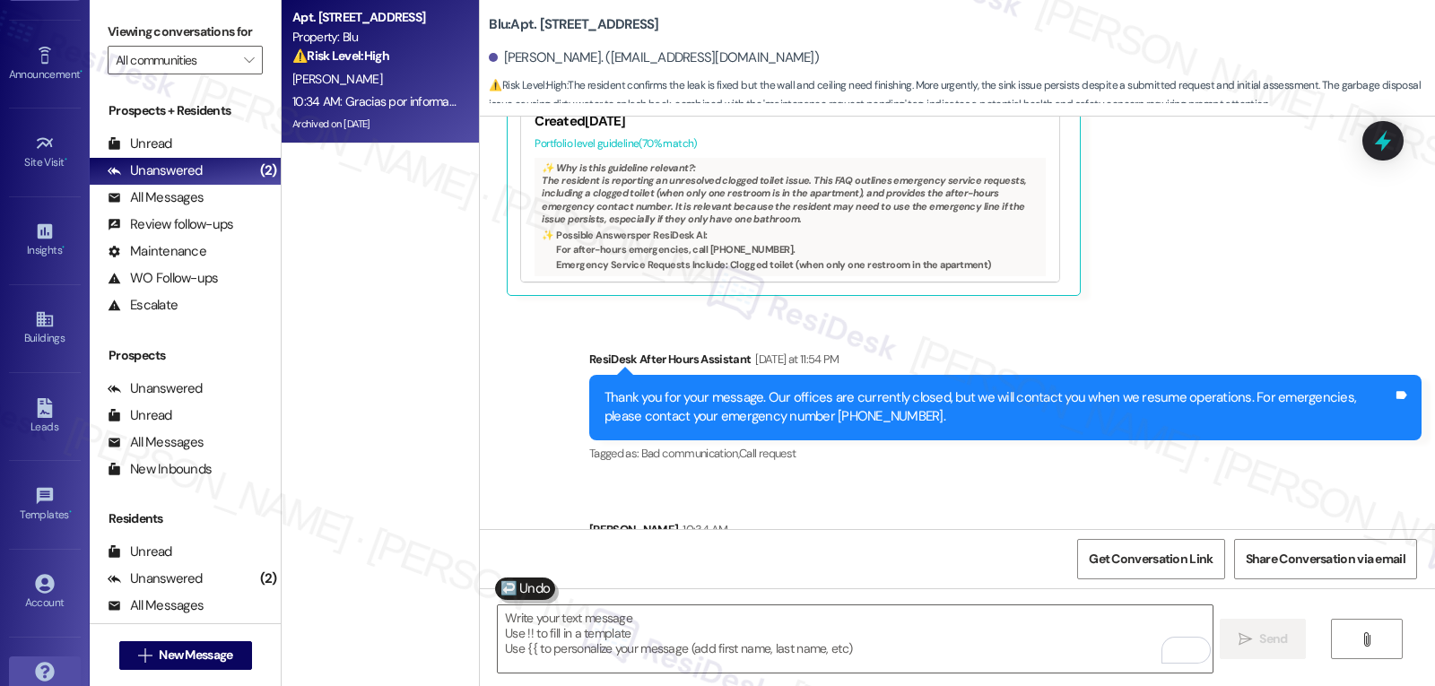
scroll to position [170, 0]
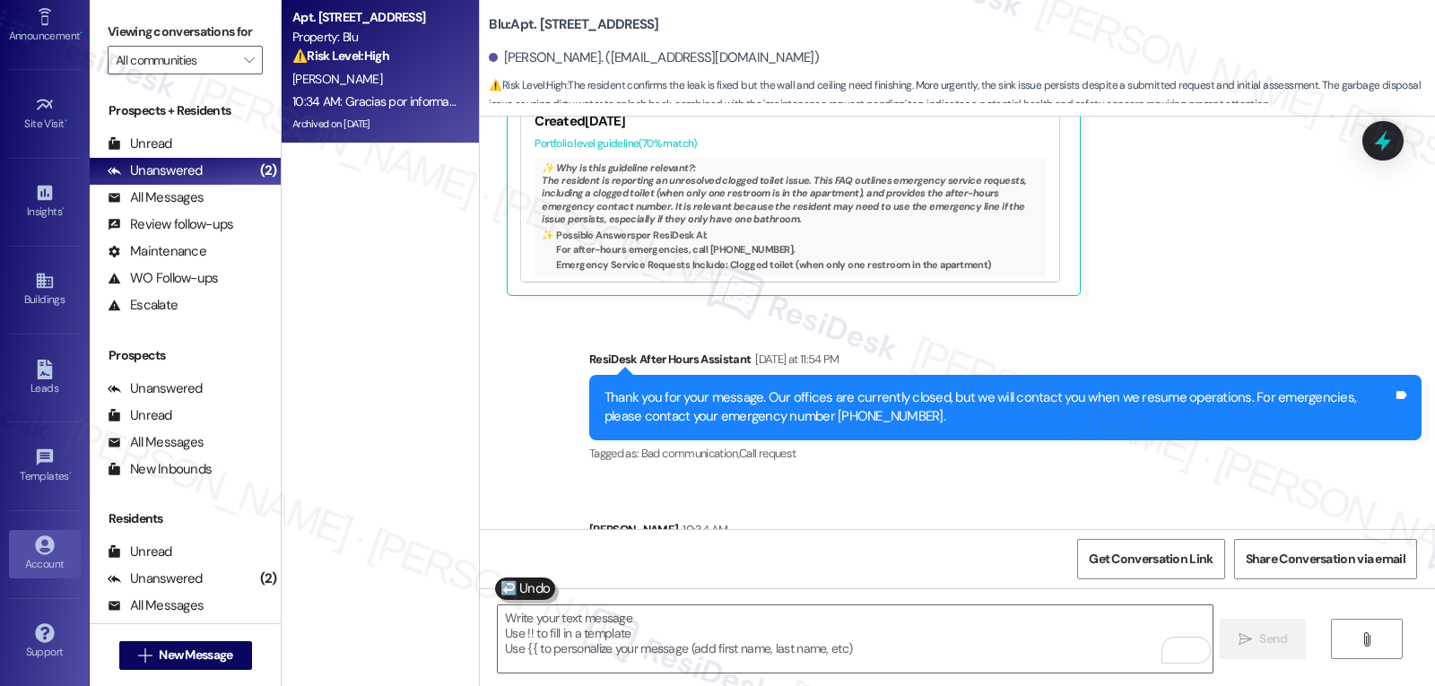
click at [46, 562] on div "Account" at bounding box center [45, 564] width 90 height 18
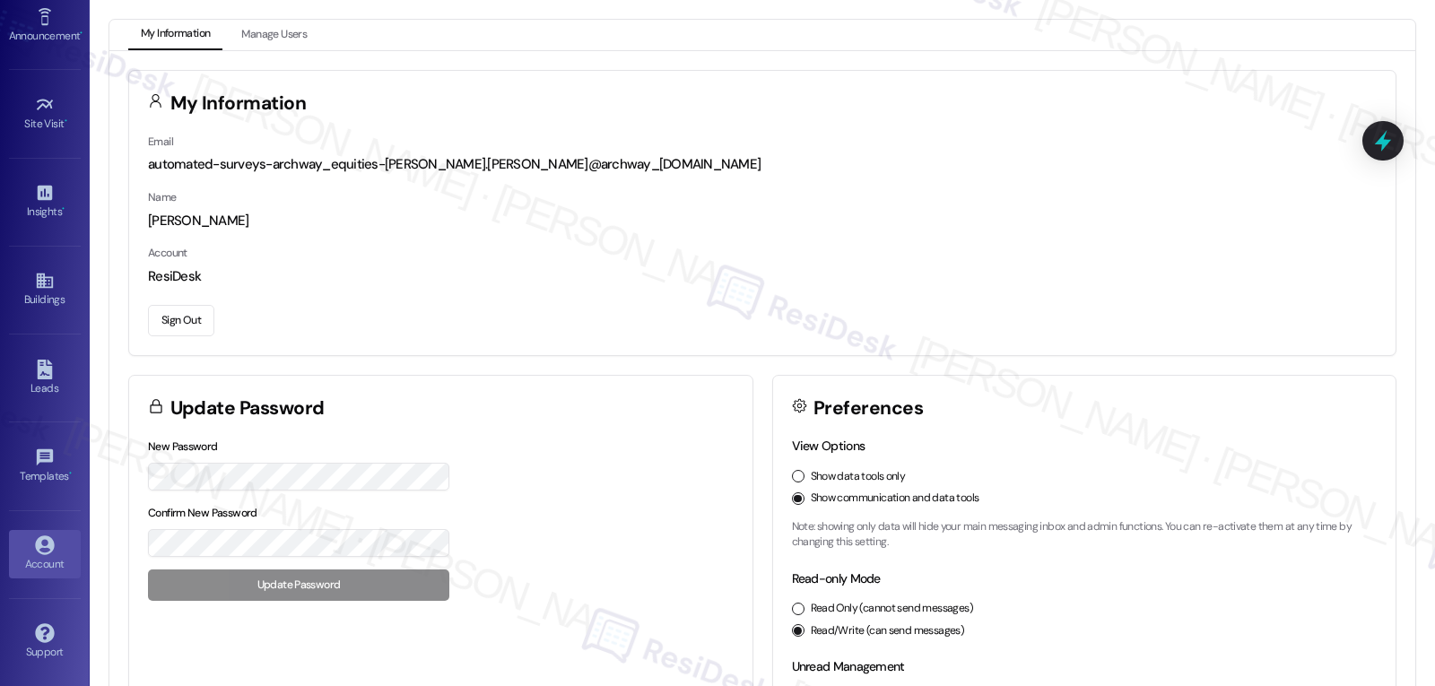
click at [189, 321] on button "Sign Out" at bounding box center [181, 320] width 66 height 31
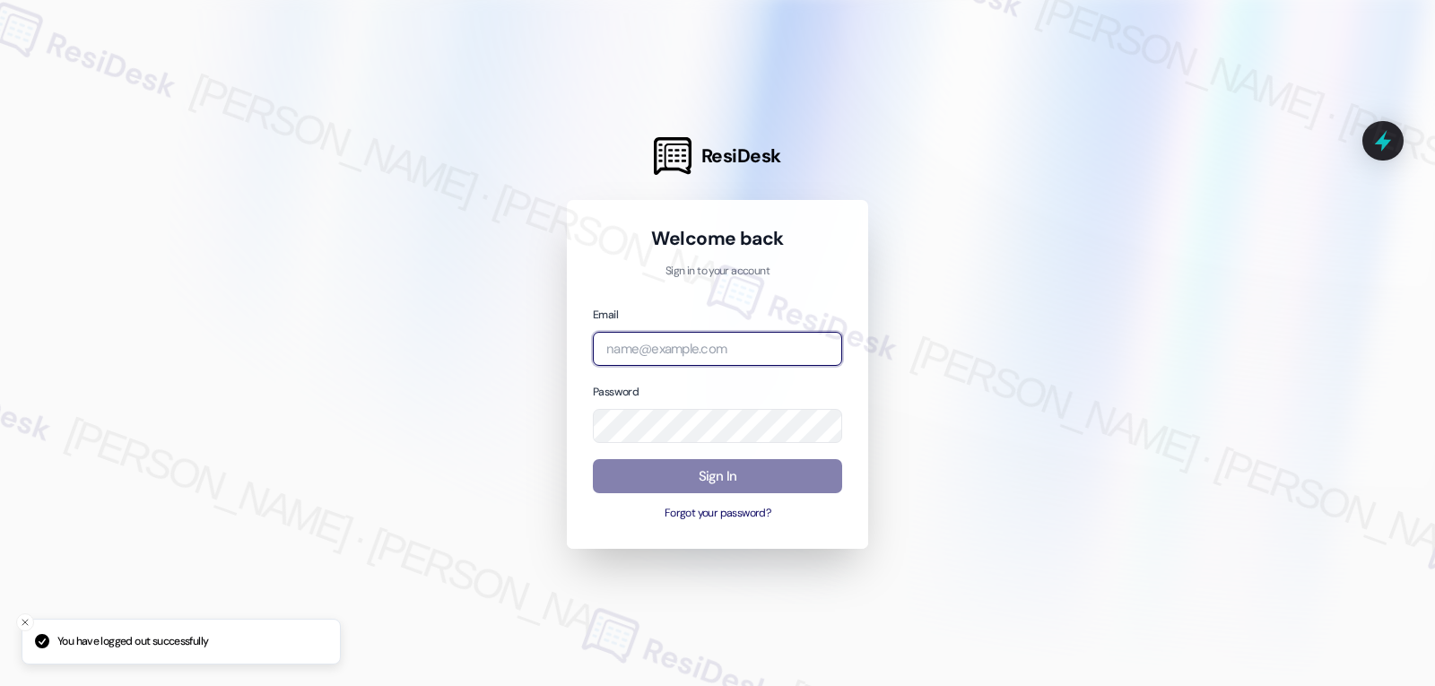
click at [666, 353] on input "email" at bounding box center [717, 349] width 249 height 35
type input "gsa"
click at [718, 350] on input "email" at bounding box center [717, 349] width 249 height 35
paste input "[EMAIL_ADDRESS][PERSON_NAME][PERSON_NAME][DOMAIN_NAME]"
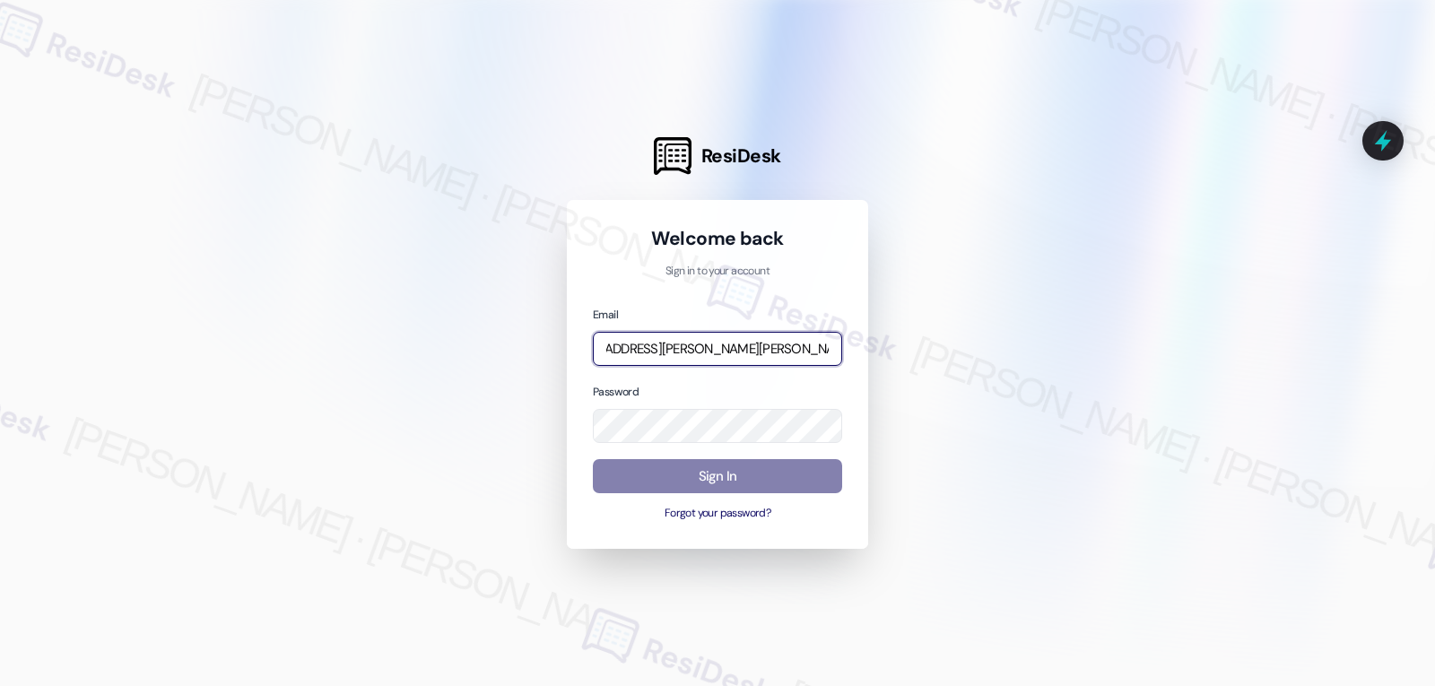
type input "[EMAIL_ADDRESS][PERSON_NAME][PERSON_NAME][DOMAIN_NAME]"
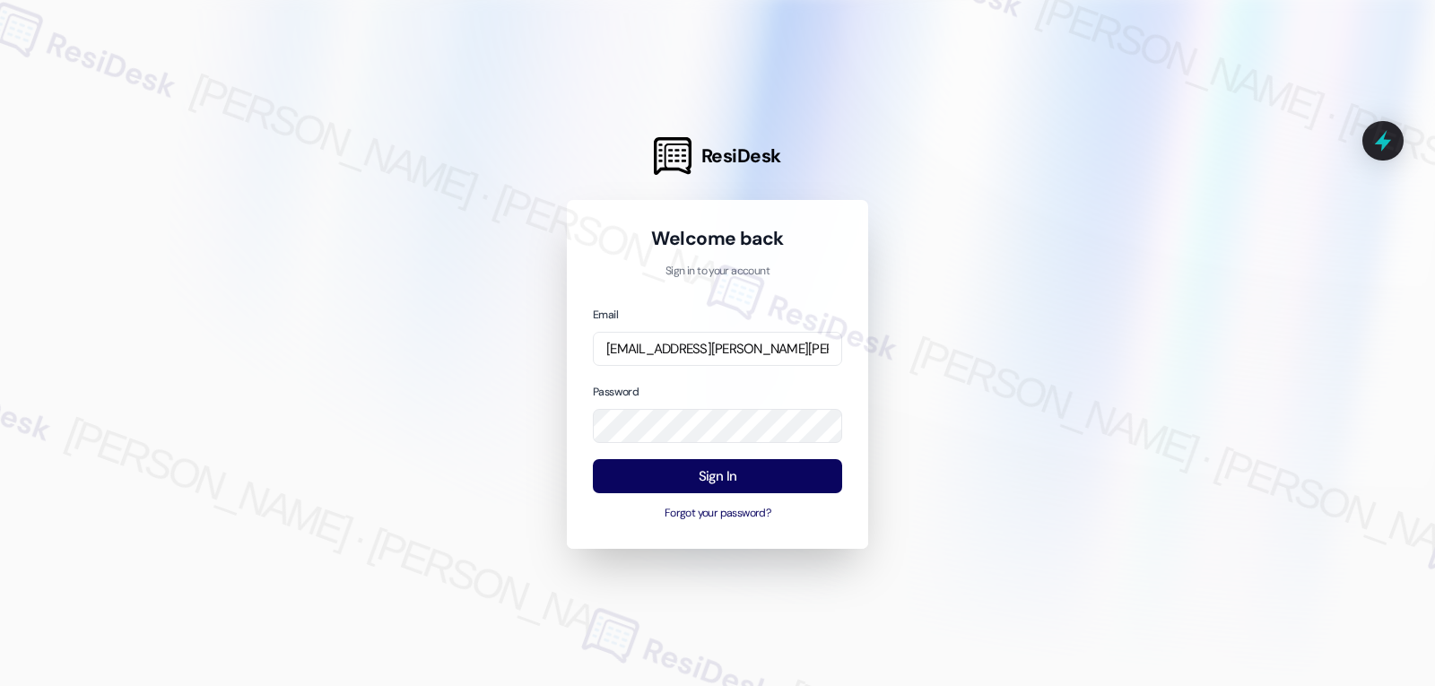
click at [702, 378] on div "Email [EMAIL_ADDRESS][PERSON_NAME][PERSON_NAME][DOMAIN_NAME] Password Sign In F…" at bounding box center [717, 414] width 249 height 218
click at [692, 488] on button "Sign In" at bounding box center [717, 476] width 249 height 35
